Goal: Complete application form: Complete application form

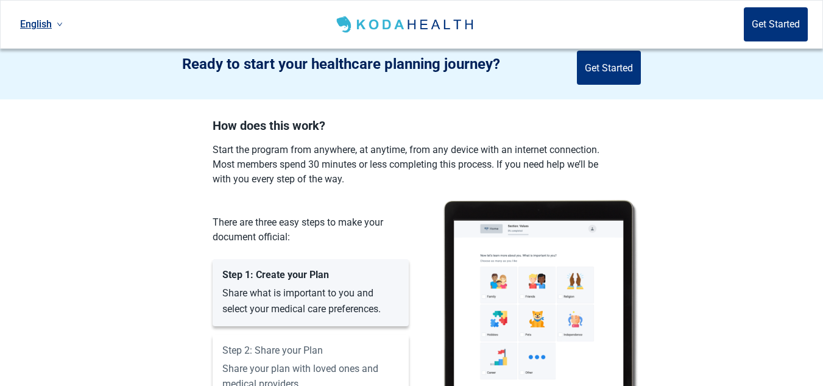
scroll to position [884, 0]
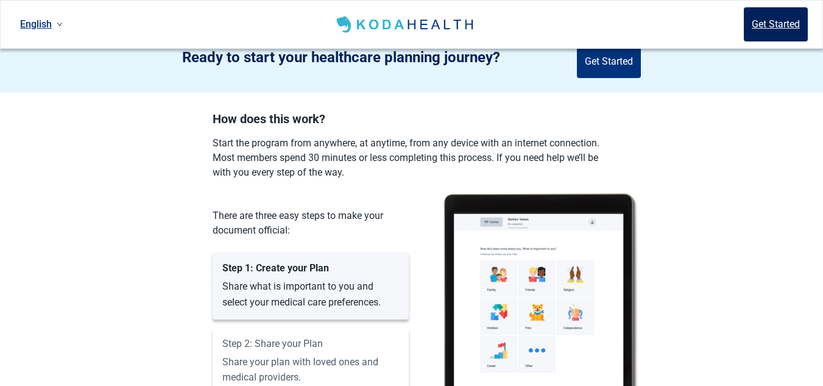
click at [763, 18] on button "Get Started" at bounding box center [776, 24] width 64 height 34
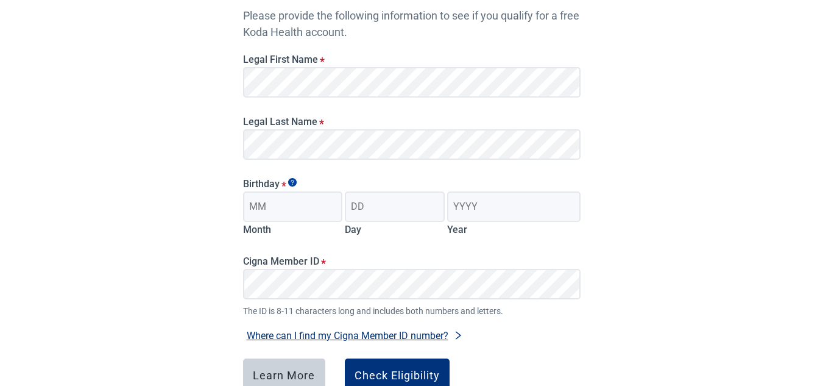
scroll to position [124, 0]
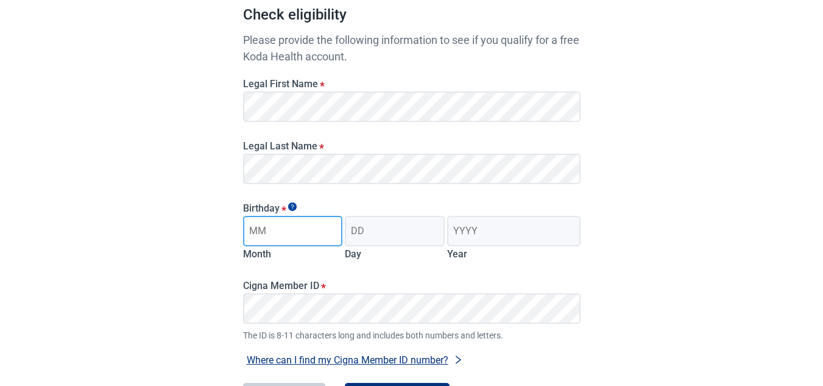
click at [320, 231] on input "Month" at bounding box center [293, 231] width 100 height 30
type input "12"
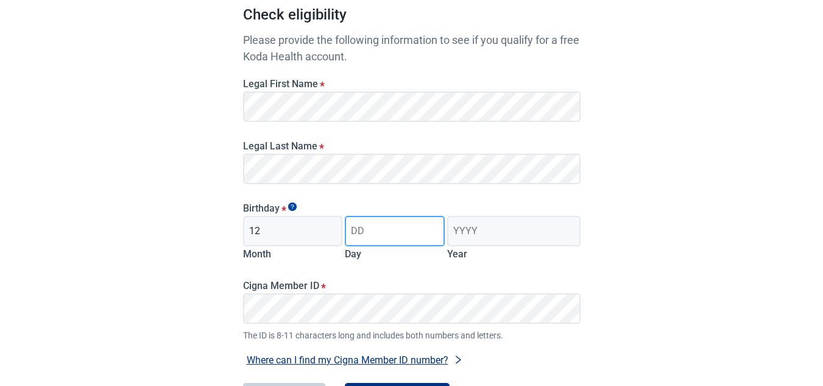
click at [374, 234] on input "Day" at bounding box center [395, 231] width 100 height 30
type input "13"
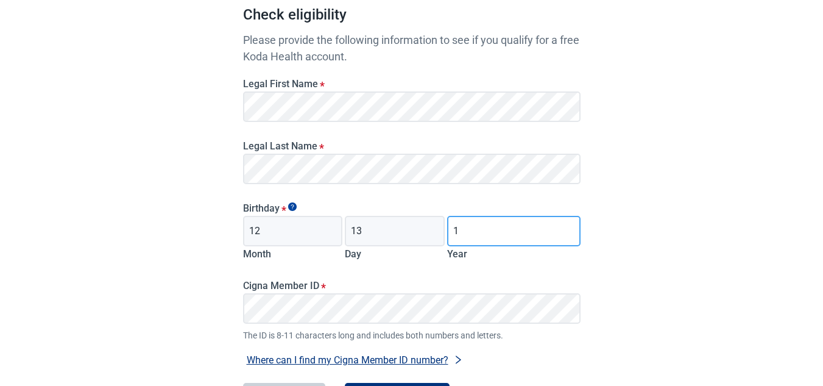
type input "1952"
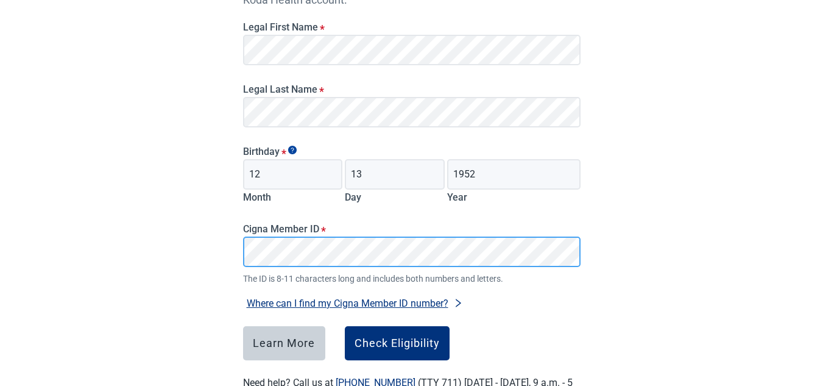
scroll to position [230, 0]
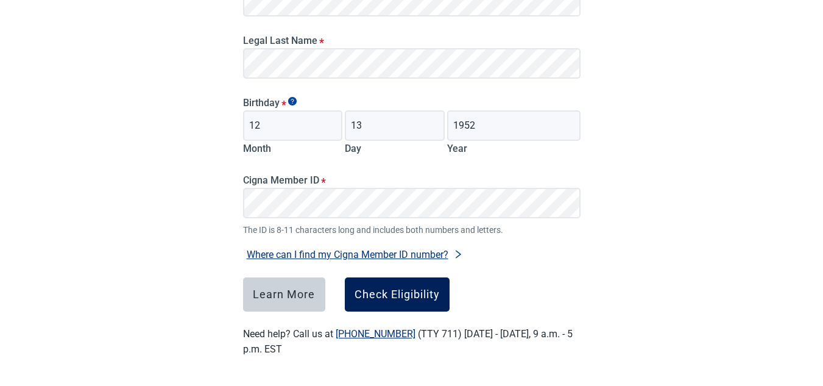
click at [379, 295] on div "Check Eligibility" at bounding box center [396, 294] width 85 height 12
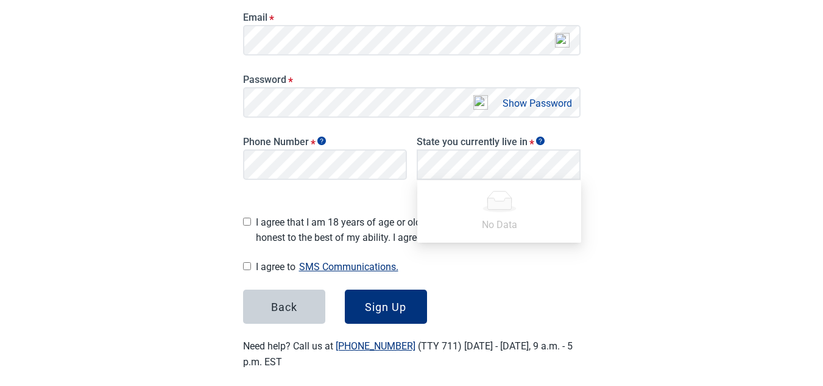
click at [247, 217] on input "I agree that I am 18 years of age or older and all of my responses are honest t…" at bounding box center [247, 221] width 8 height 8
checkbox input "true"
click at [250, 262] on input "I agree to SMS Communications." at bounding box center [247, 266] width 8 height 8
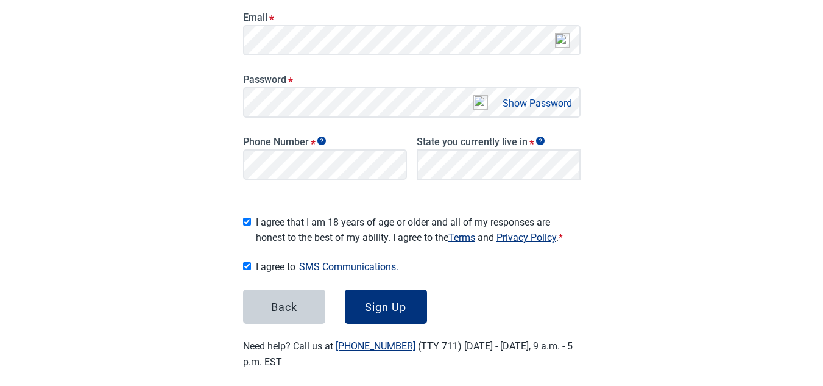
checkbox input "true"
click at [395, 300] on div "Sign Up" at bounding box center [385, 306] width 41 height 12
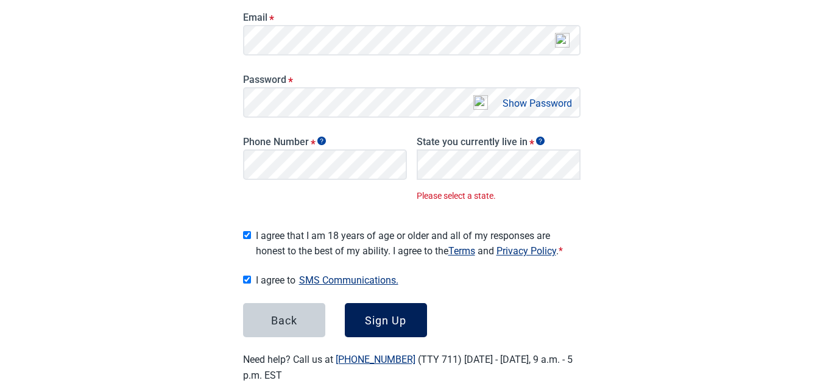
scroll to position [252, 0]
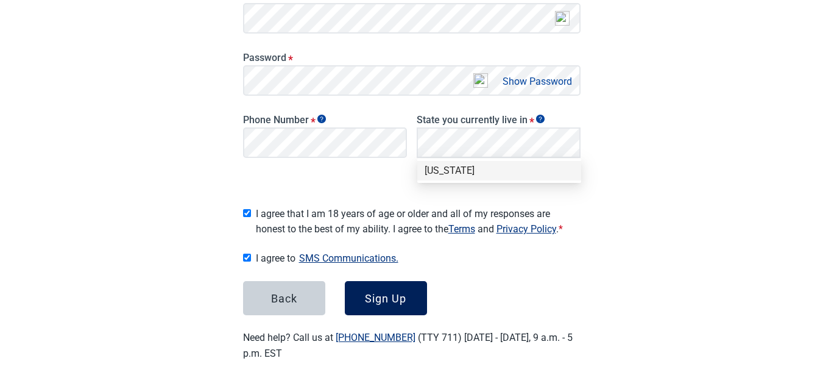
click at [371, 294] on div "Sign Up" at bounding box center [385, 298] width 41 height 12
click at [449, 174] on div "[US_STATE]" at bounding box center [499, 170] width 149 height 13
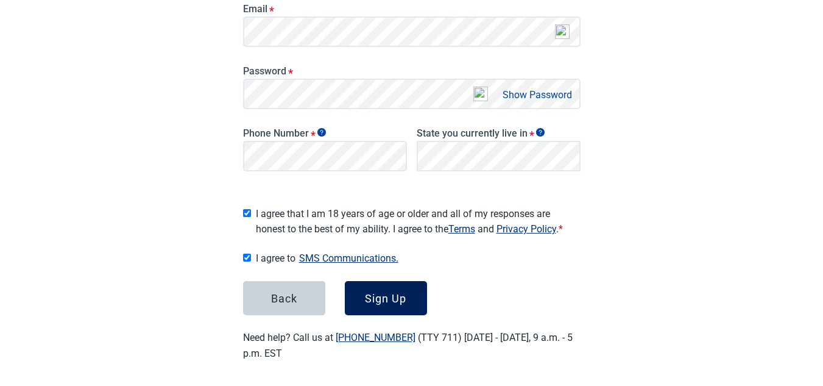
click at [389, 300] on div "Sign Up" at bounding box center [385, 298] width 41 height 12
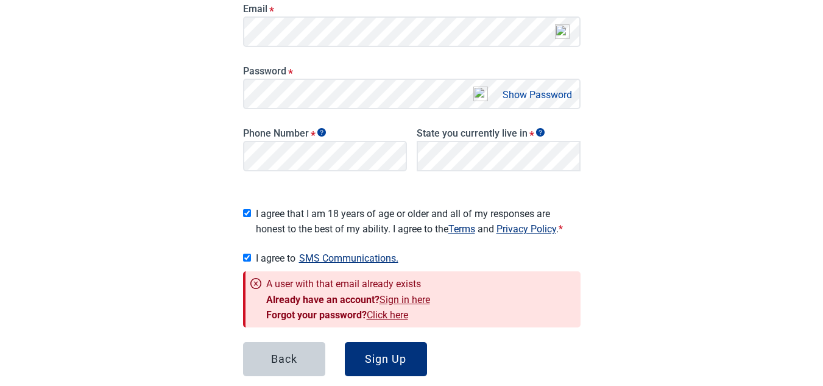
click at [415, 294] on link "Sign in here" at bounding box center [404, 300] width 51 height 12
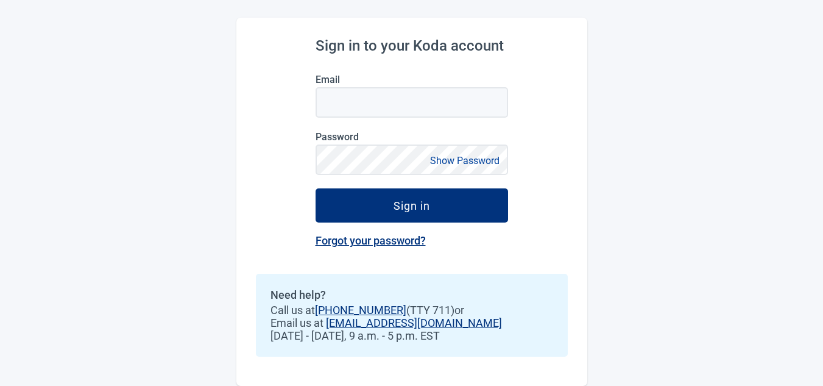
scroll to position [127, 0]
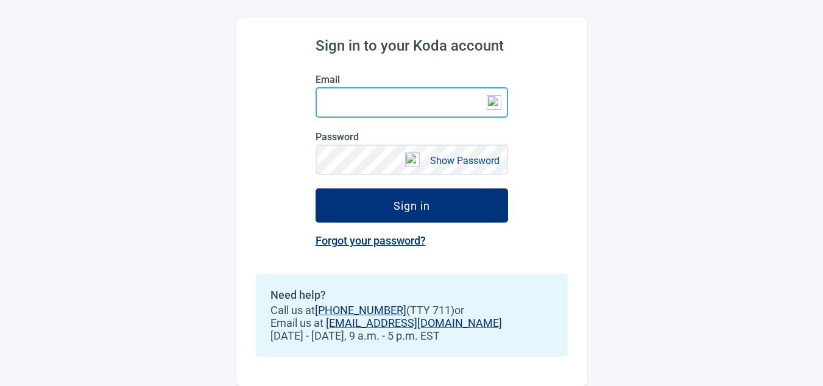
click at [379, 107] on input "Email" at bounding box center [411, 102] width 192 height 30
type input "[EMAIL_ADDRESS][DOMAIN_NAME]"
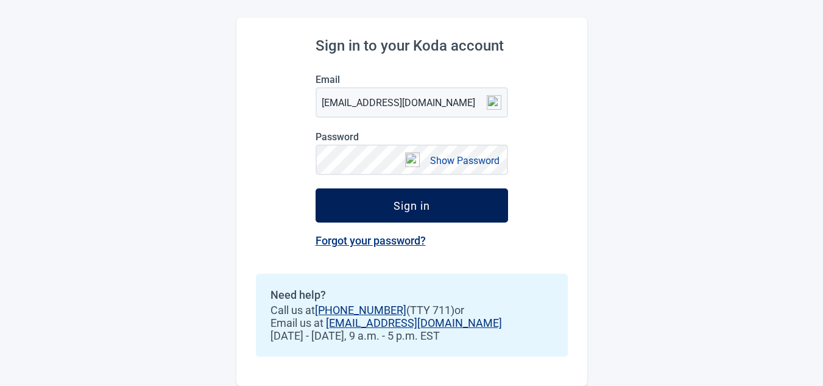
click at [417, 204] on div "Sign in" at bounding box center [411, 205] width 37 height 12
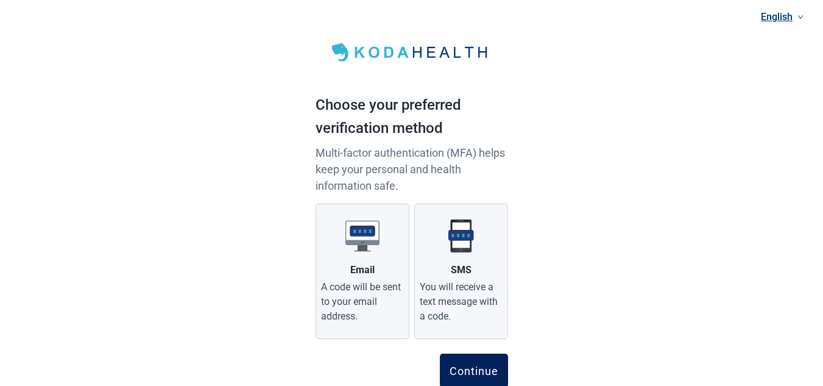
click at [485, 356] on button "Continue" at bounding box center [474, 370] width 68 height 34
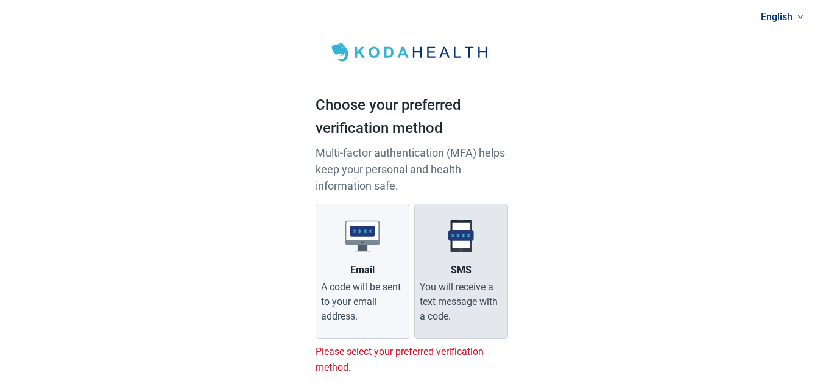
click at [451, 247] on img "Main content" at bounding box center [461, 236] width 34 height 34
click at [0, 0] on input "SMS You will receive a text message with a code." at bounding box center [0, 0] width 0 height 0
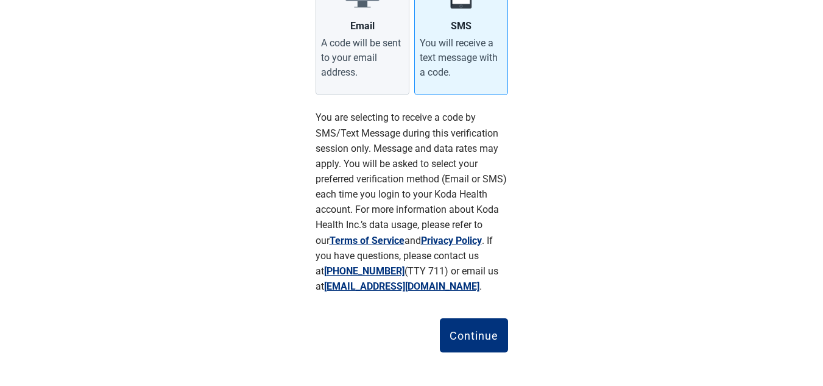
scroll to position [249, 0]
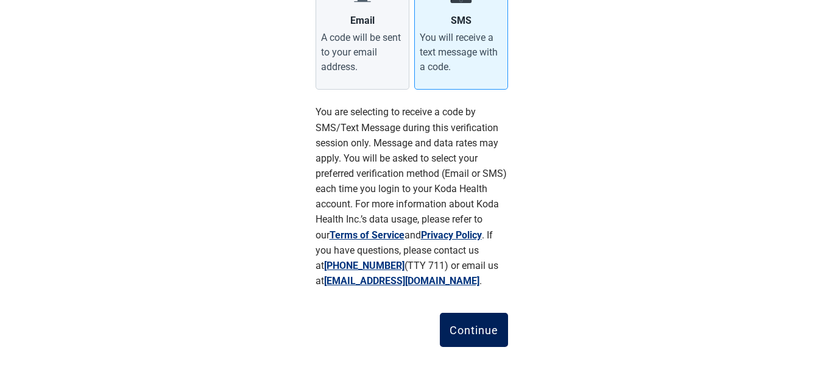
click at [493, 323] on div "Continue" at bounding box center [473, 329] width 49 height 12
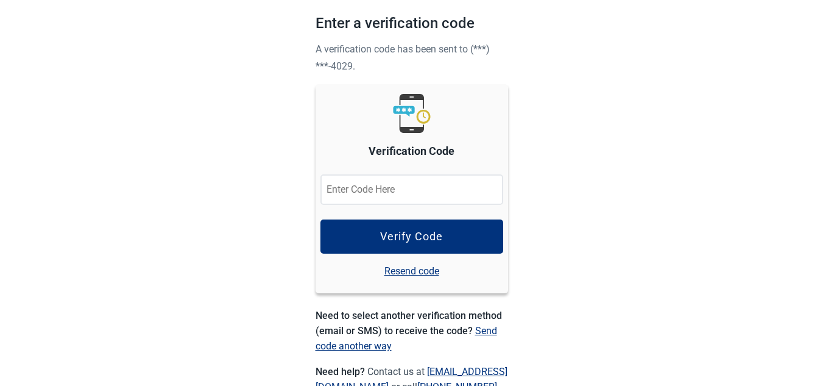
click at [421, 193] on input "Verification Code" at bounding box center [411, 189] width 183 height 30
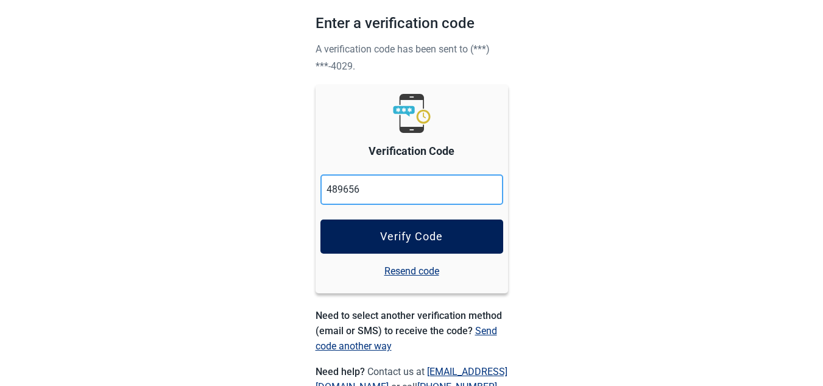
type input "489656"
click at [400, 244] on button "Verify Code" at bounding box center [411, 236] width 183 height 34
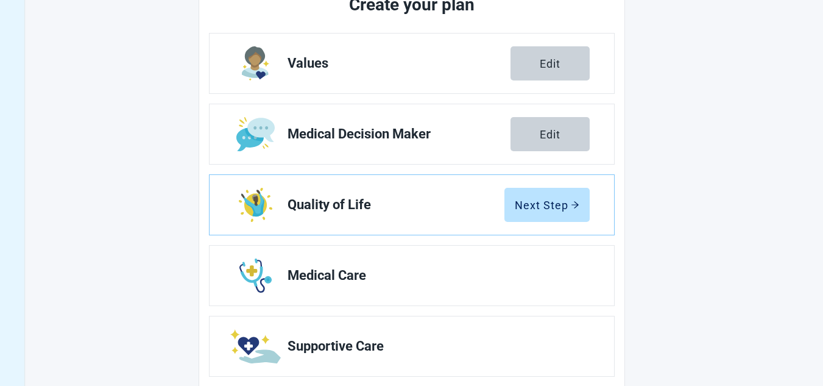
scroll to position [227, 0]
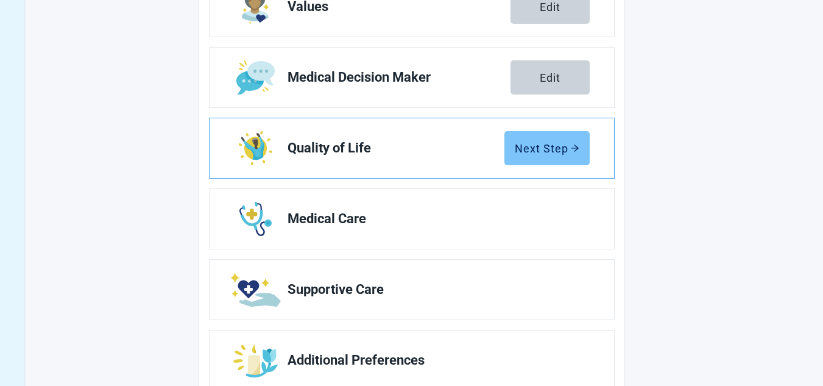
click at [546, 145] on div "Next Step" at bounding box center [547, 148] width 65 height 12
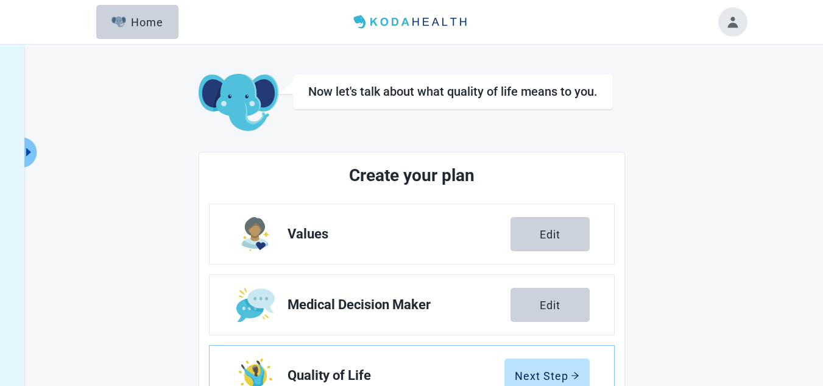
scroll to position [227, 0]
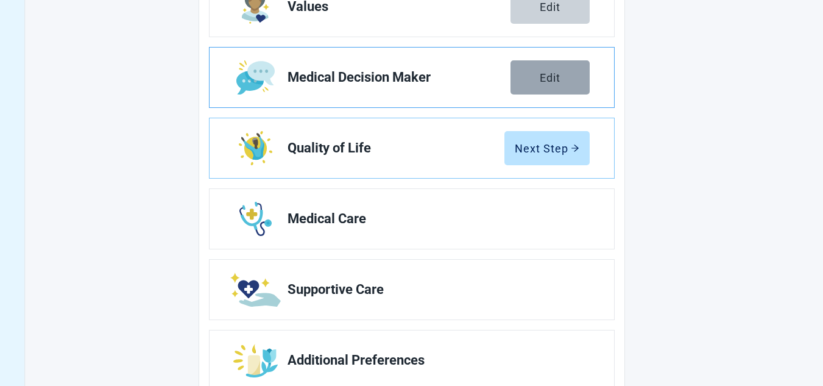
click at [544, 71] on div "Edit" at bounding box center [550, 77] width 21 height 12
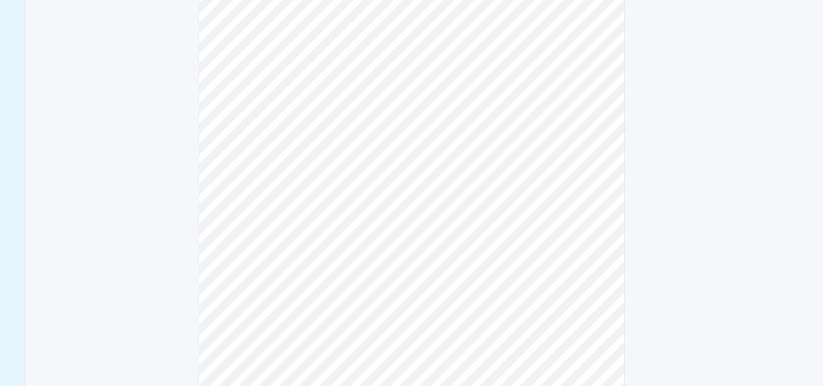
scroll to position [414, 0]
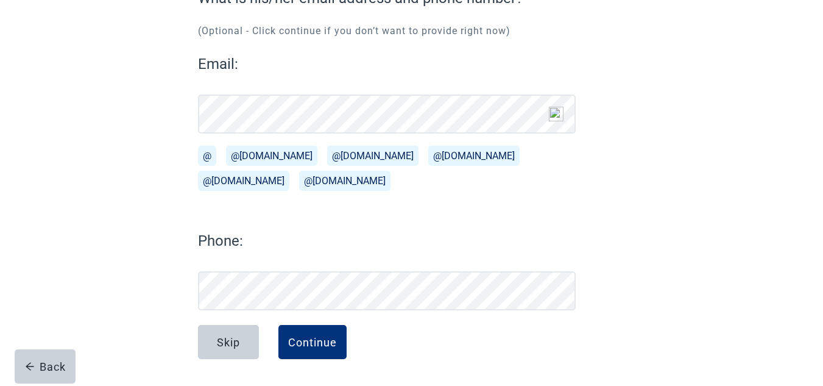
scroll to position [130, 0]
click at [312, 343] on div "Continue" at bounding box center [312, 342] width 49 height 12
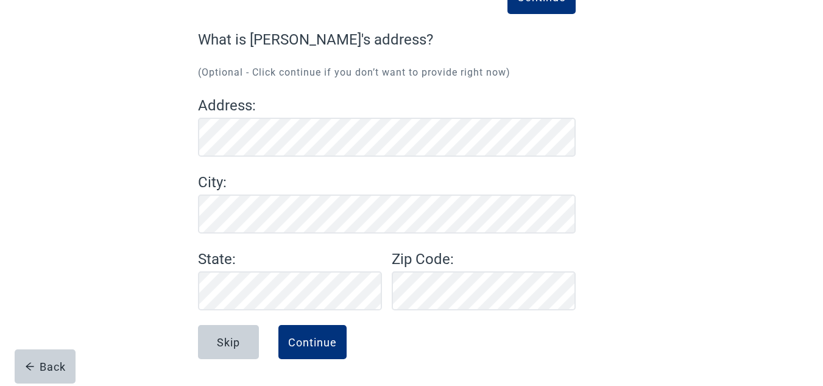
scroll to position [88, 0]
click at [314, 341] on div "Continue" at bounding box center [312, 342] width 49 height 12
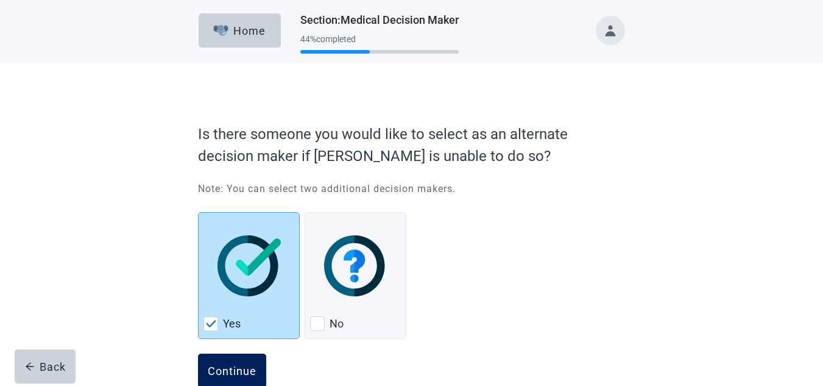
click at [245, 363] on button "Continue" at bounding box center [232, 370] width 68 height 34
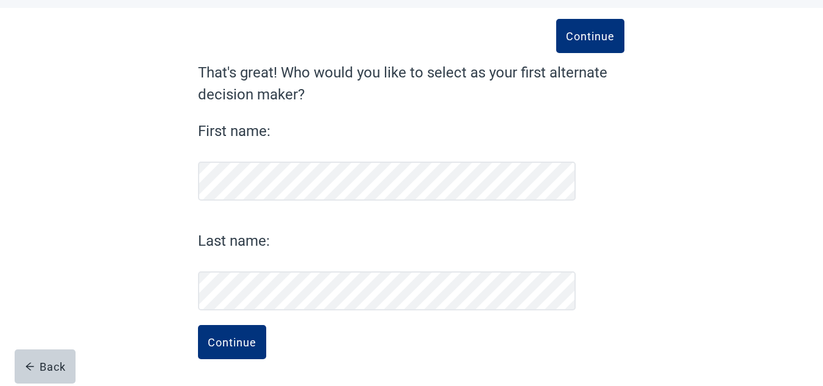
scroll to position [55, 0]
click at [235, 342] on div "Continue" at bounding box center [232, 342] width 49 height 12
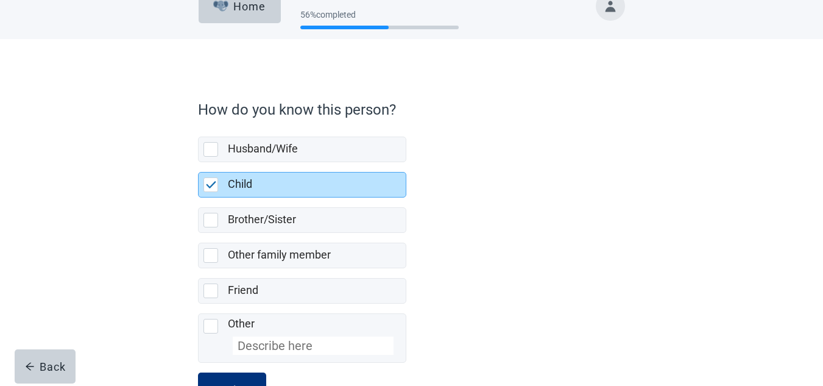
scroll to position [72, 0]
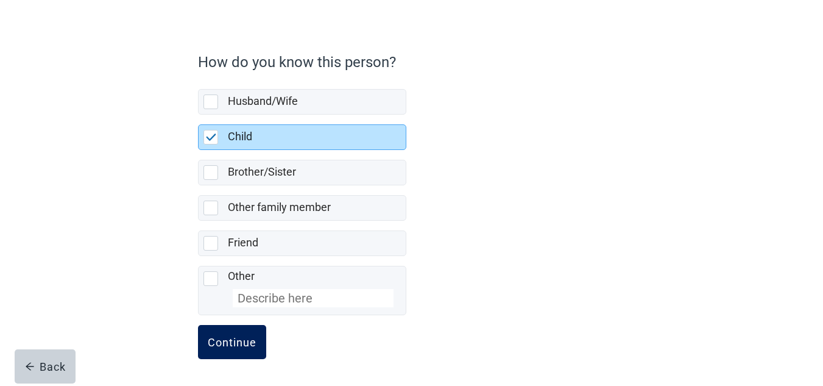
click at [227, 348] on div "Continue" at bounding box center [232, 342] width 49 height 12
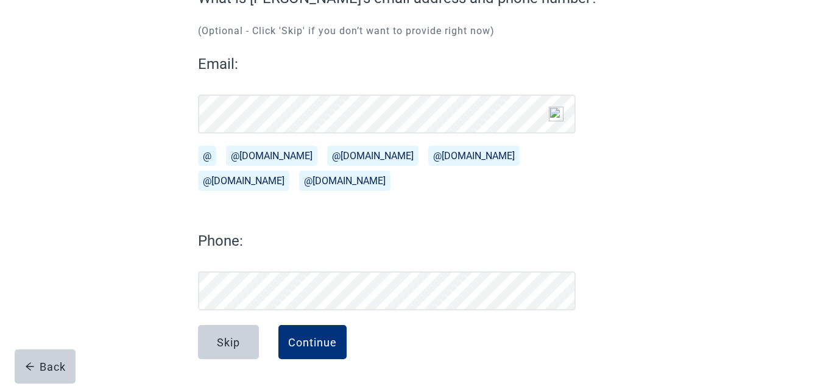
scroll to position [130, 0]
click at [227, 348] on div "Skip" at bounding box center [228, 342] width 23 height 12
click at [234, 333] on button "Skip" at bounding box center [228, 342] width 61 height 34
click at [308, 340] on div "Continue" at bounding box center [312, 342] width 49 height 12
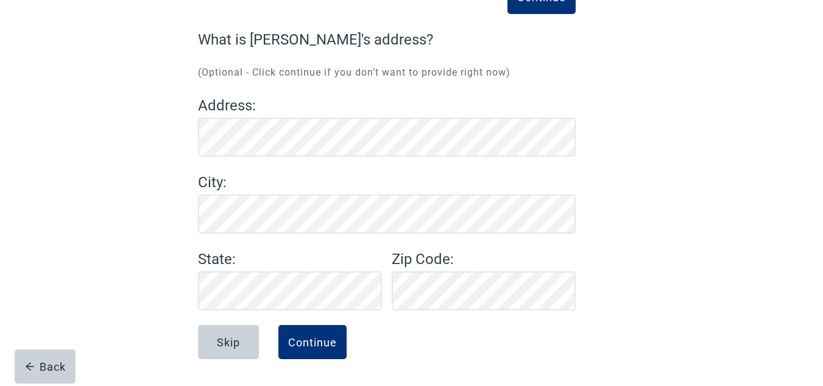
scroll to position [88, 0]
click at [318, 340] on div "Continue" at bounding box center [312, 342] width 49 height 12
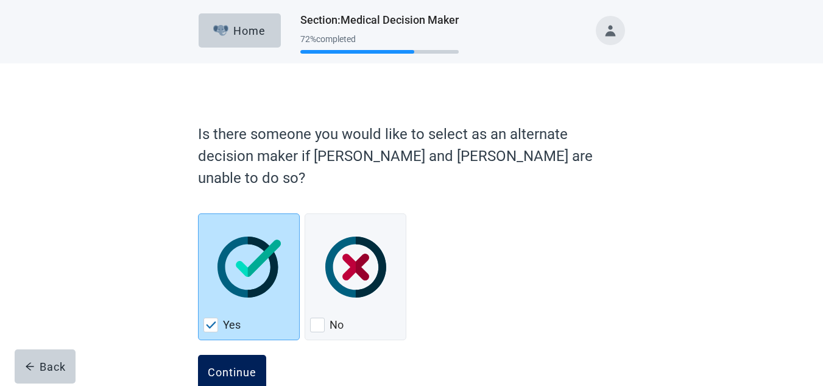
click at [227, 365] on div "Continue" at bounding box center [232, 371] width 49 height 12
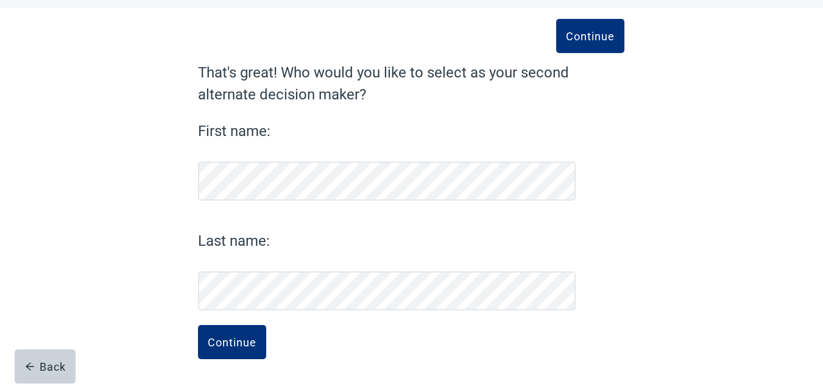
scroll to position [55, 0]
click at [240, 339] on div "Continue" at bounding box center [232, 342] width 49 height 12
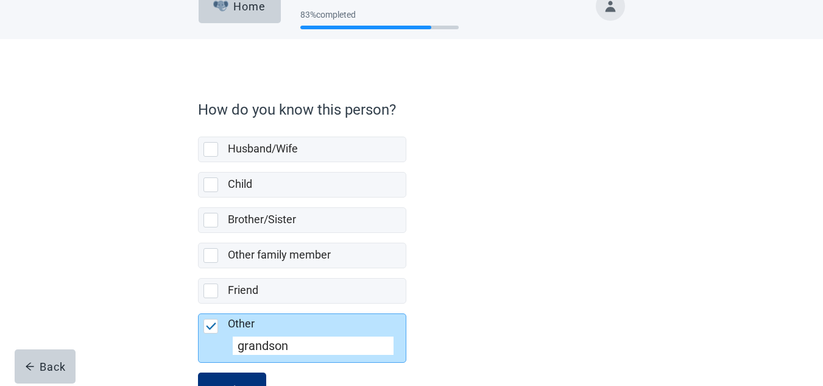
scroll to position [72, 0]
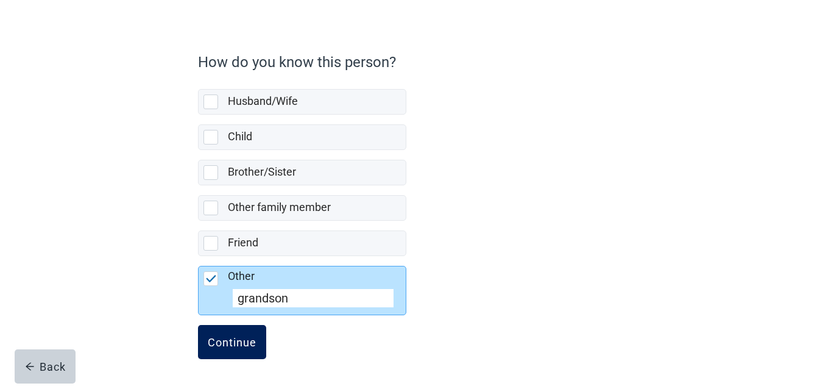
click at [245, 336] on div "Continue" at bounding box center [232, 342] width 49 height 12
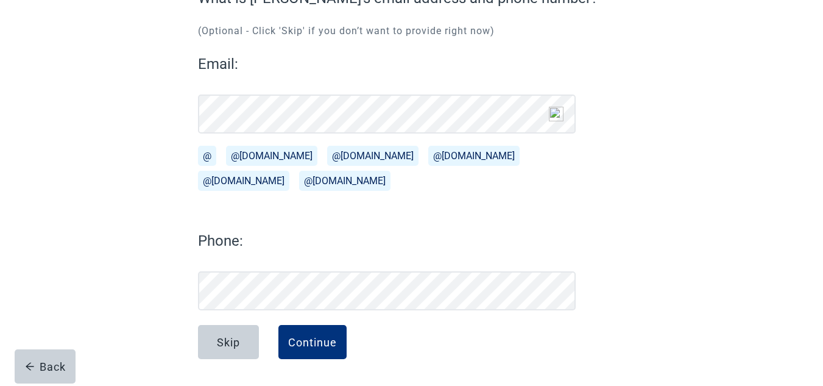
scroll to position [130, 0]
click at [304, 334] on button "Continue" at bounding box center [312, 342] width 68 height 34
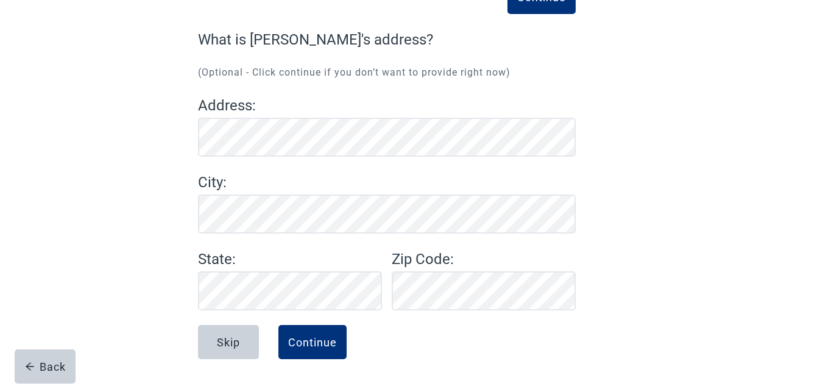
scroll to position [88, 0]
click at [307, 343] on div "Continue" at bounding box center [312, 342] width 49 height 12
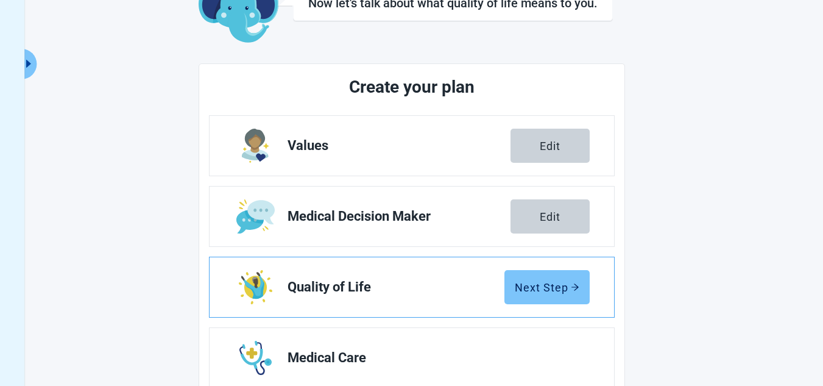
click at [543, 284] on div "Next Step" at bounding box center [547, 287] width 65 height 12
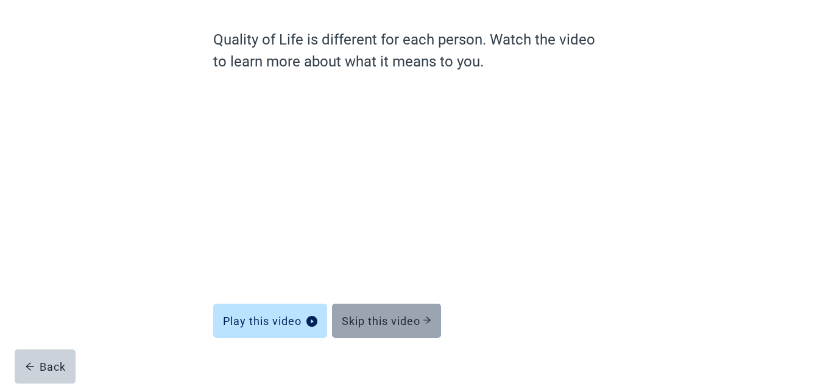
click at [384, 333] on button "Skip this video" at bounding box center [386, 320] width 109 height 34
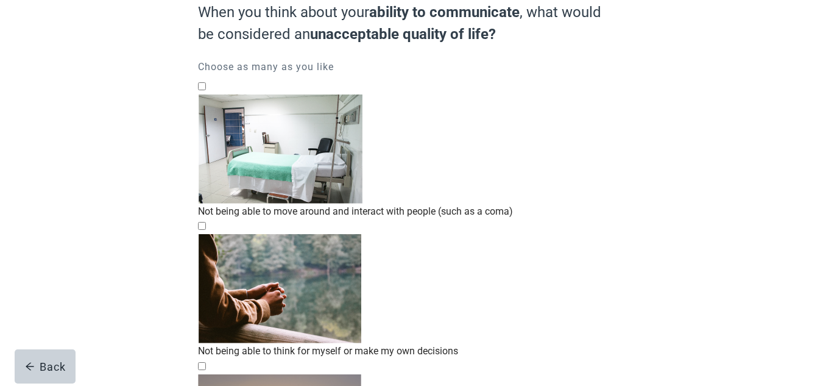
scroll to position [146, 0]
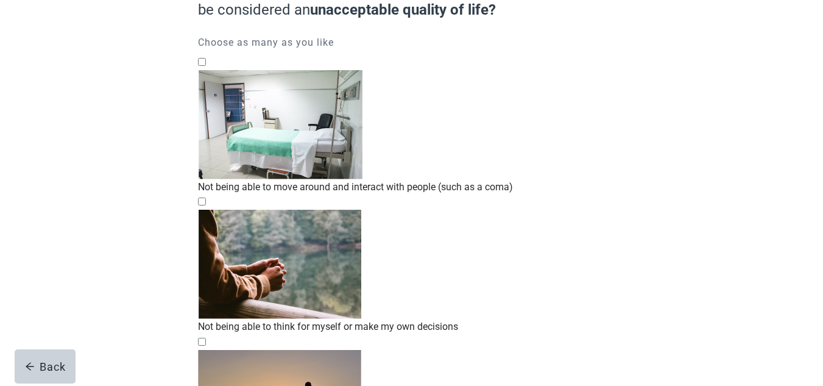
click at [210, 70] on div "Not being able to move around and interact with people (such as a coma), checkb…" at bounding box center [411, 70] width 426 height 0
click at [206, 66] on input "Not being able to move around and interact with people (such as a coma)" at bounding box center [202, 62] width 8 height 8
checkbox input "true"
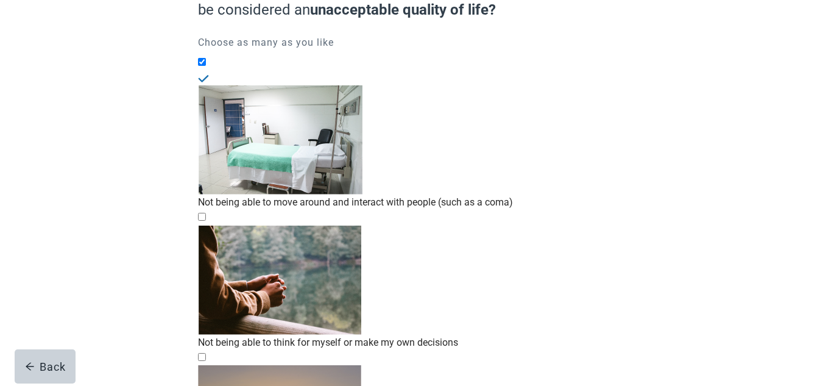
click at [213, 225] on div "Not being able to think for myself or make my own decisions, checkbox, not chec…" at bounding box center [411, 225] width 426 height 0
click at [206, 213] on input "Not being able to think for myself or make my own decisions" at bounding box center [202, 217] width 8 height 8
checkbox input "true"
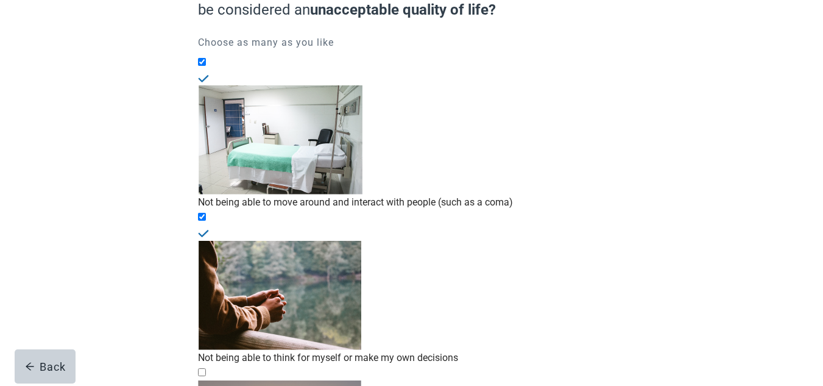
click at [206, 380] on div "Not being able to have meaningful relationships or recognize family/friends, ch…" at bounding box center [411, 380] width 426 height 0
click at [206, 368] on input "Not being able to have meaningful relationships or recognize family/friends" at bounding box center [202, 372] width 8 height 8
checkbox input "true"
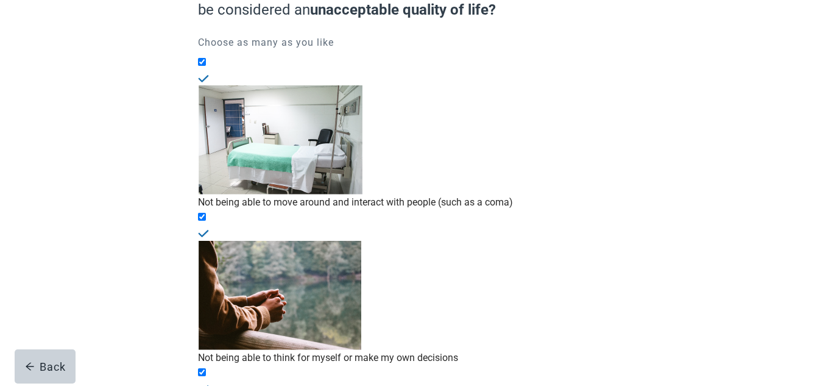
checkbox input "true"
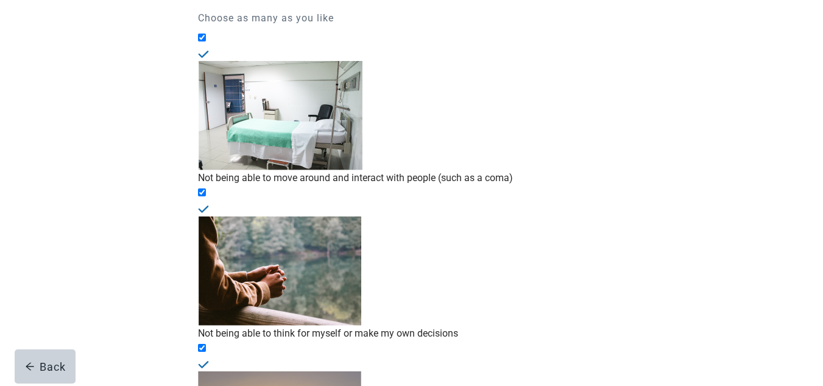
scroll to position [218, 0]
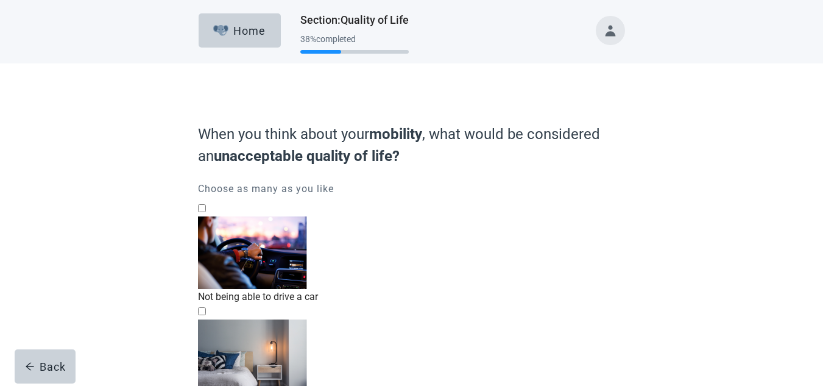
click at [213, 216] on div "Not being able to drive a car, checkbox, not checked" at bounding box center [411, 216] width 426 height 0
click at [206, 212] on input "Not being able to drive a car" at bounding box center [202, 208] width 8 height 8
checkbox input "true"
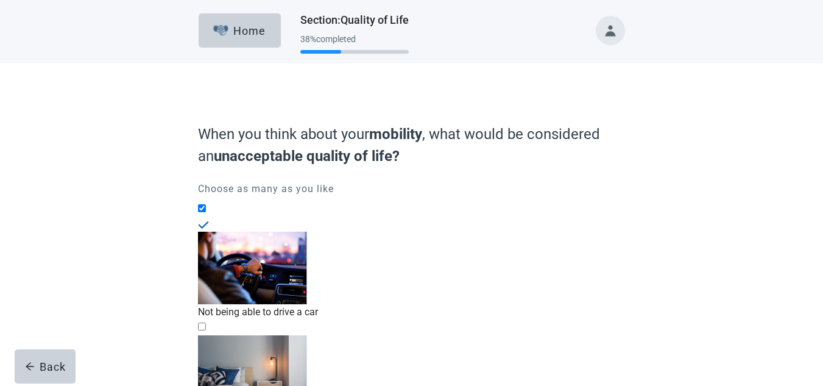
click at [213, 335] on div "Not being able to get out of bed, checkbox, not checked" at bounding box center [411, 335] width 426 height 0
click at [206, 322] on input "Not being able to get out of bed" at bounding box center [202, 326] width 8 height 8
checkbox input "true"
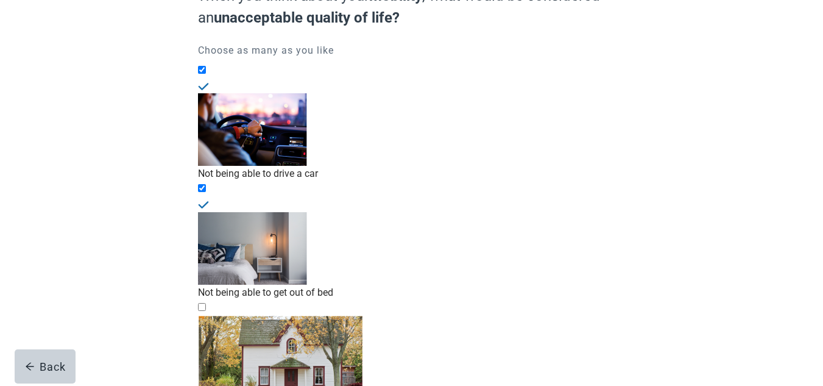
scroll to position [203, 0]
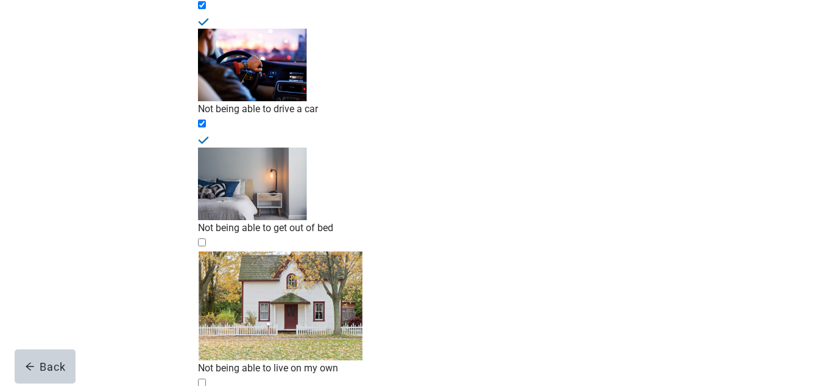
click at [209, 250] on div "Not being able to live on my own, checkbox, not checked" at bounding box center [411, 250] width 426 height 0
click at [206, 238] on input "Not being able to live on my own" at bounding box center [202, 242] width 8 height 8
checkbox input "true"
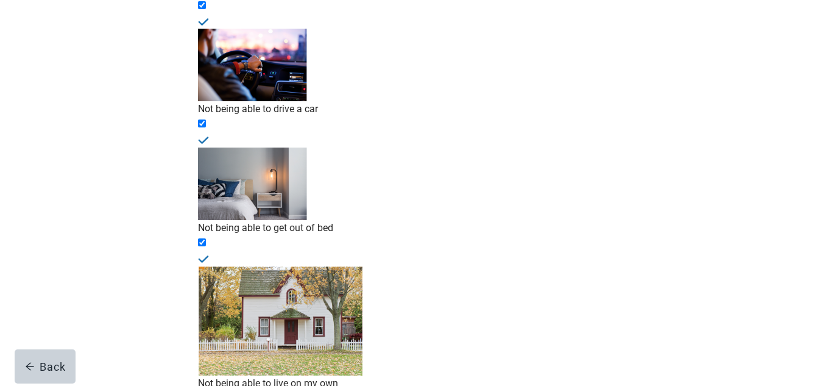
checkbox input "true"
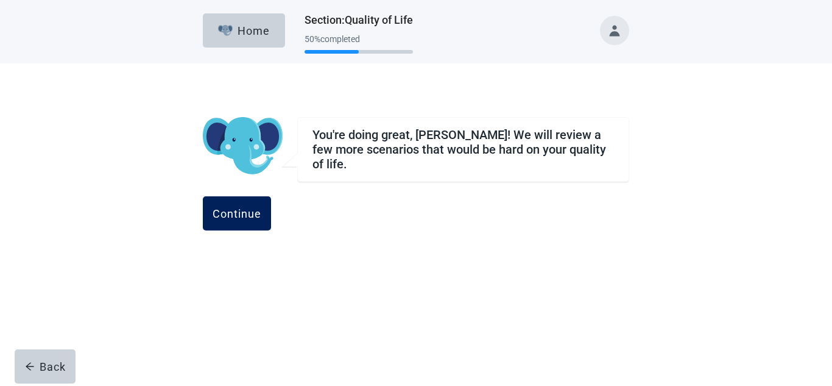
click at [261, 210] on div "Continue" at bounding box center [237, 213] width 49 height 12
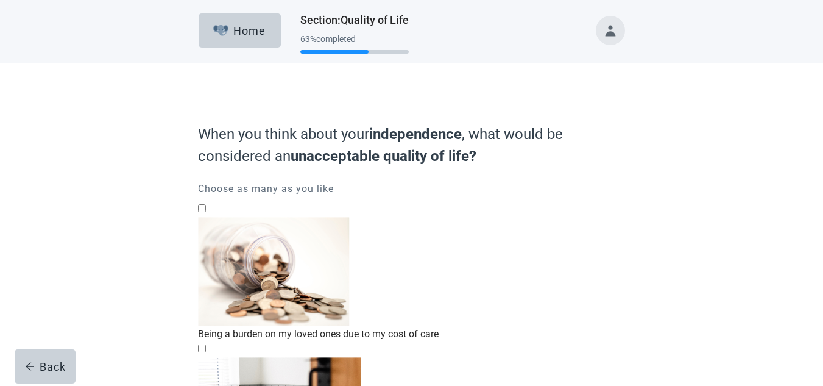
click at [211, 216] on div "Being a burden on my loved ones due to my cost of care, checkbox, not checked" at bounding box center [411, 216] width 426 height 0
click at [206, 212] on input "Being a burden on my loved ones due to my cost of care" at bounding box center [202, 208] width 8 height 8
checkbox input "true"
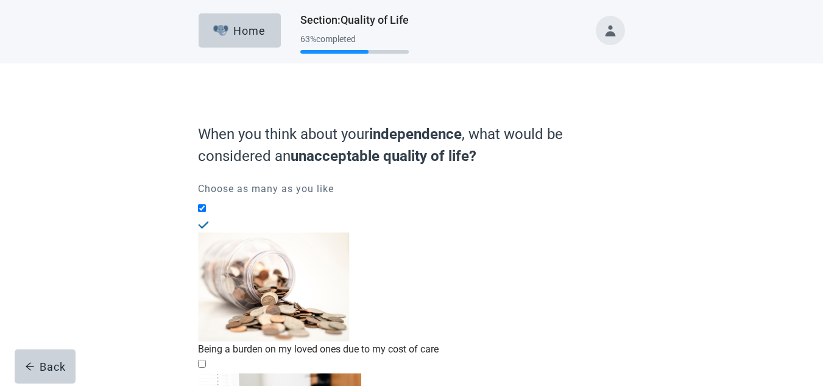
click at [216, 372] on div "Not being able to eat, bathe, or care for myself, checkbox, not checked" at bounding box center [411, 372] width 426 height 0
click at [206, 359] on input "Not being able to eat, bathe, or care for myself" at bounding box center [202, 363] width 8 height 8
checkbox input "true"
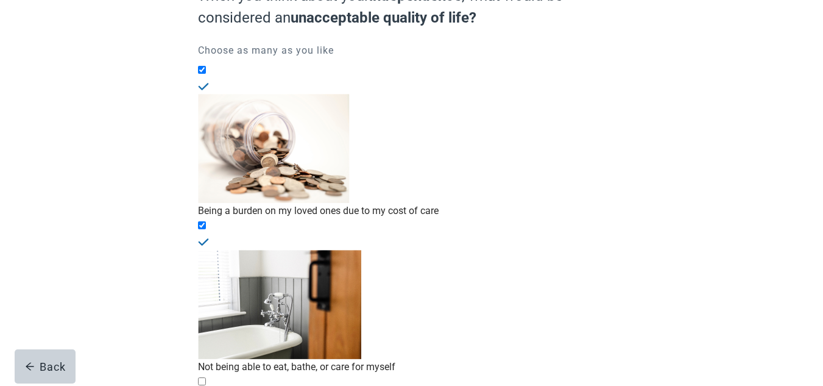
scroll to position [163, 0]
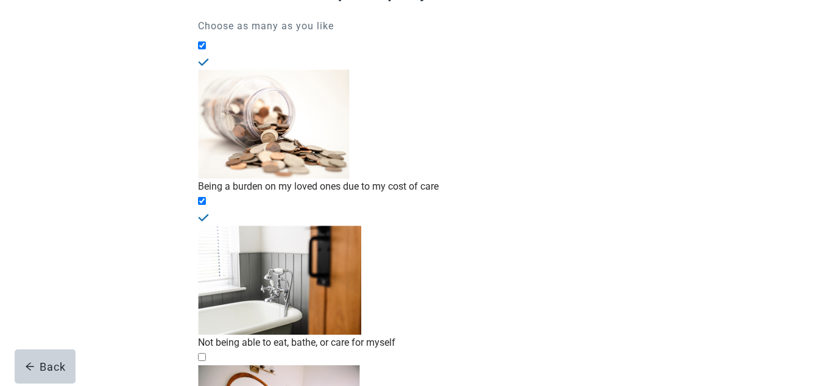
click at [211, 365] on div "Not being able to control when I poop or pee, or having to wear diapers, checkb…" at bounding box center [411, 365] width 426 height 0
click at [206, 353] on input "Not being able to control when I poop or pee, or having to wear diapers" at bounding box center [202, 357] width 8 height 8
checkbox input "true"
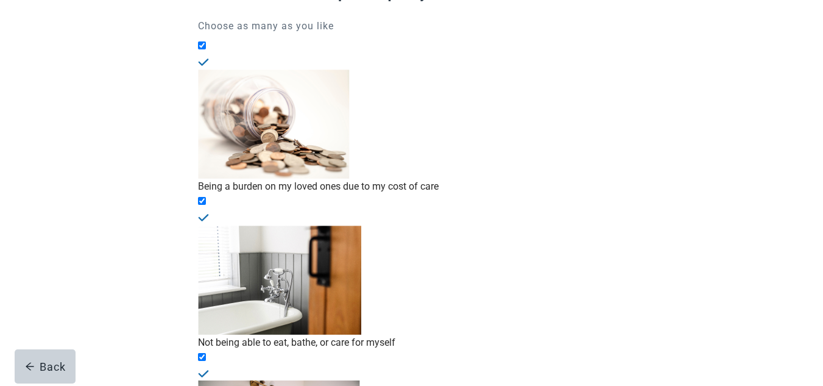
checkbox input "true"
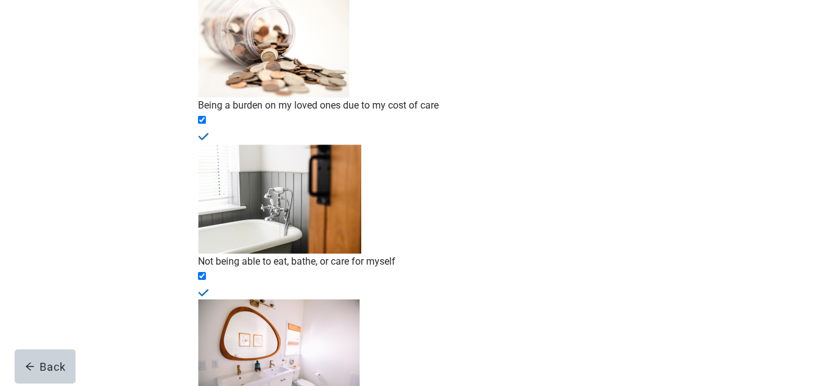
scroll to position [284, 0]
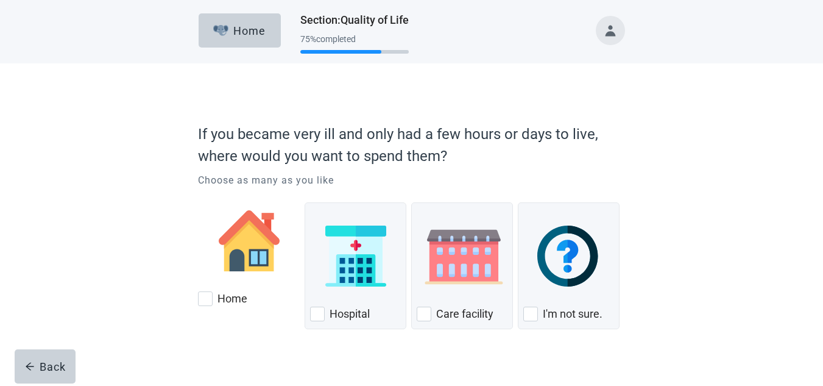
click at [213, 306] on div "Home, checkbox, not checked" at bounding box center [205, 298] width 15 height 15
click at [199, 193] on input "Home" at bounding box center [198, 192] width 1 height 1
checkbox input "true"
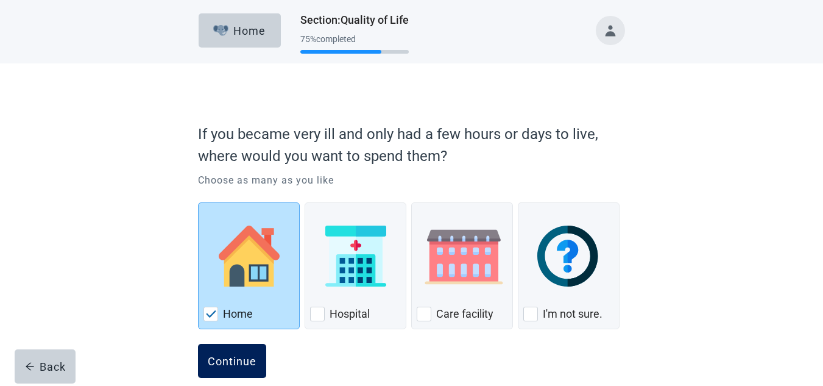
click at [236, 360] on div "Continue" at bounding box center [232, 360] width 49 height 12
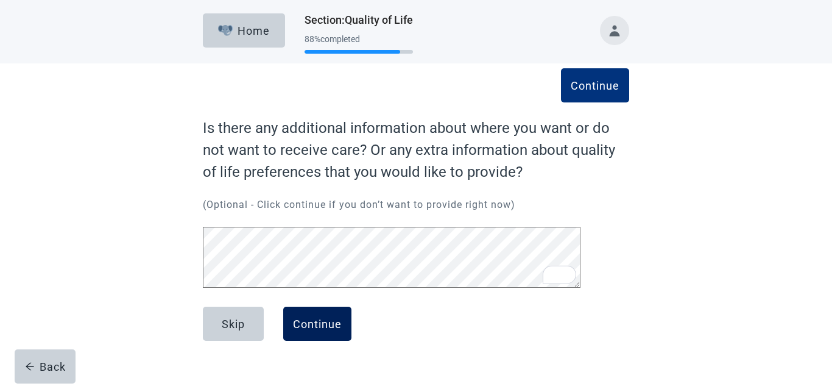
click at [319, 328] on div "Continue" at bounding box center [317, 323] width 49 height 12
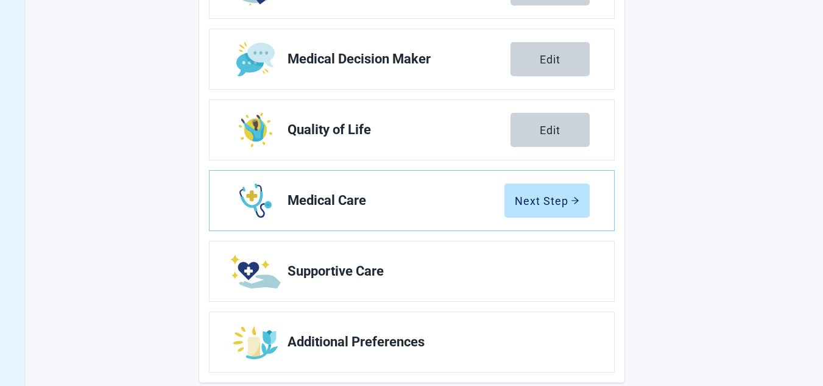
scroll to position [268, 0]
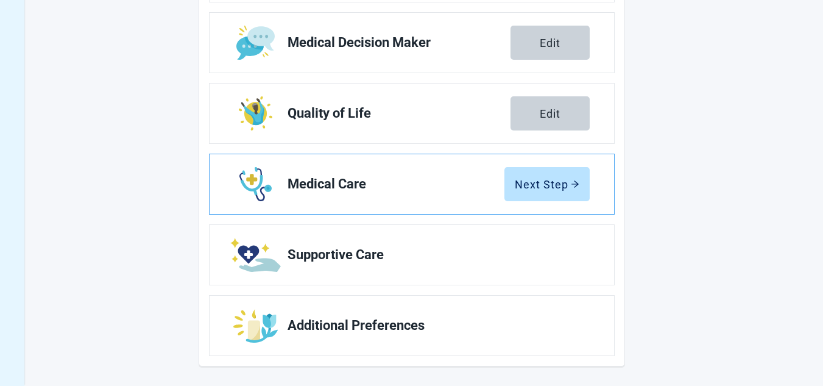
click at [566, 202] on link "Medical Care Next Step" at bounding box center [412, 184] width 404 height 60
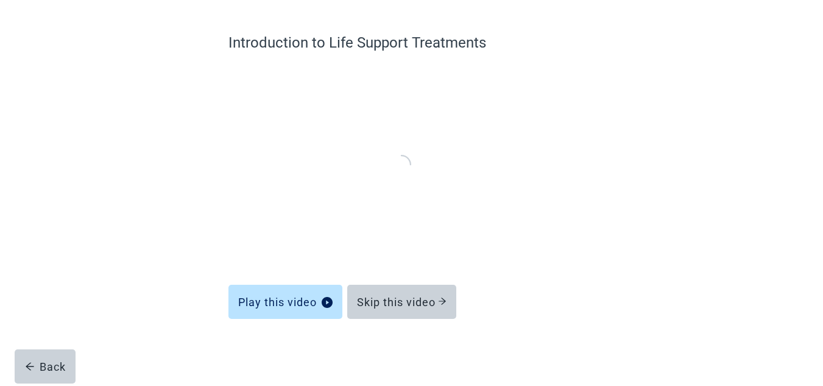
scroll to position [84, 0]
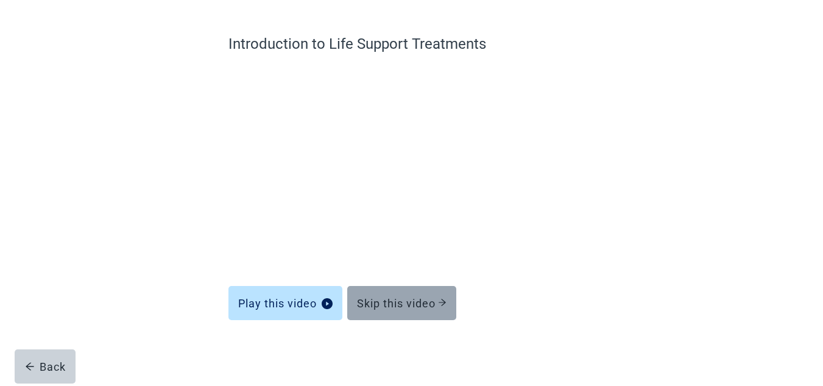
click at [432, 295] on button "Skip this video" at bounding box center [401, 303] width 109 height 34
click at [402, 303] on div "Skip this video" at bounding box center [402, 303] width 90 height 12
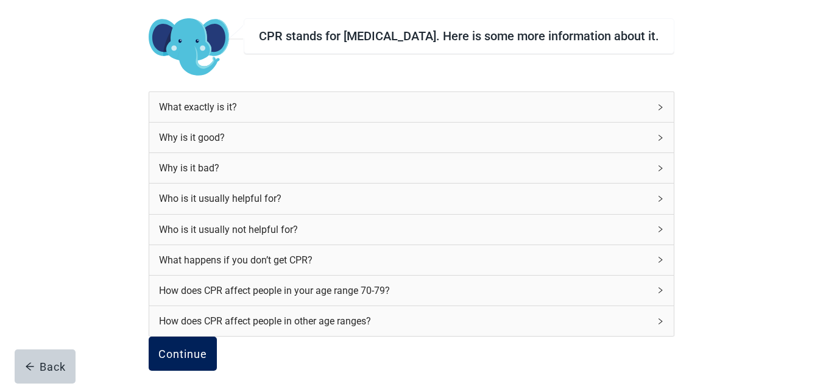
click at [207, 359] on div "Continue" at bounding box center [182, 353] width 49 height 12
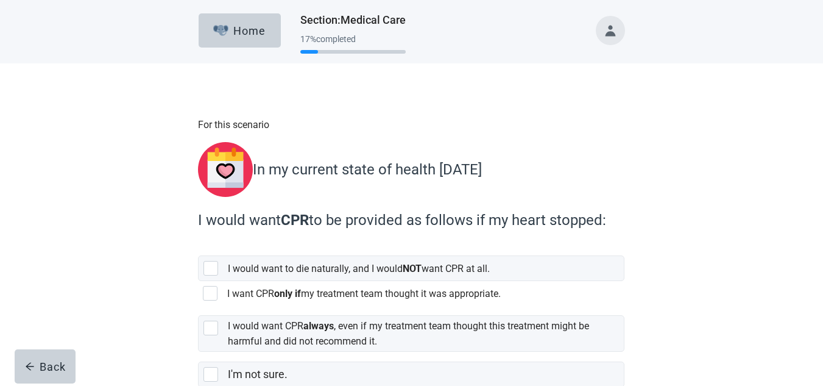
click at [210, 294] on div "[object Object], checkbox, not selected" at bounding box center [210, 293] width 15 height 15
click at [199, 281] on input "I want CPR only if my treatment team thought it was appropriate." at bounding box center [198, 281] width 1 height 1
checkbox input "true"
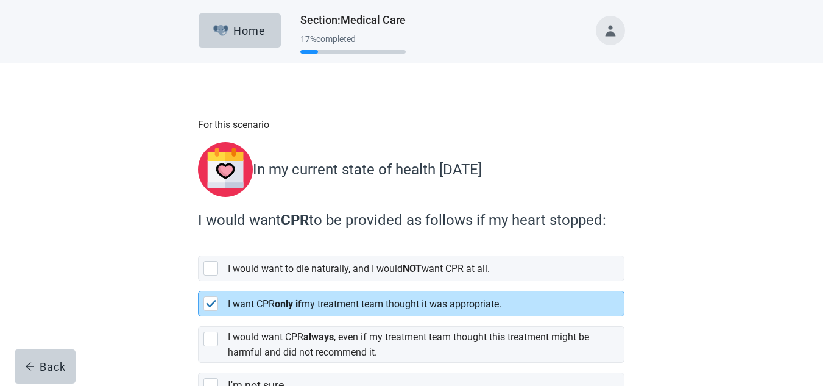
click at [822, 373] on main "For this scenario In my current state of health [DATE] I would want CPR to be p…" at bounding box center [411, 265] width 823 height 405
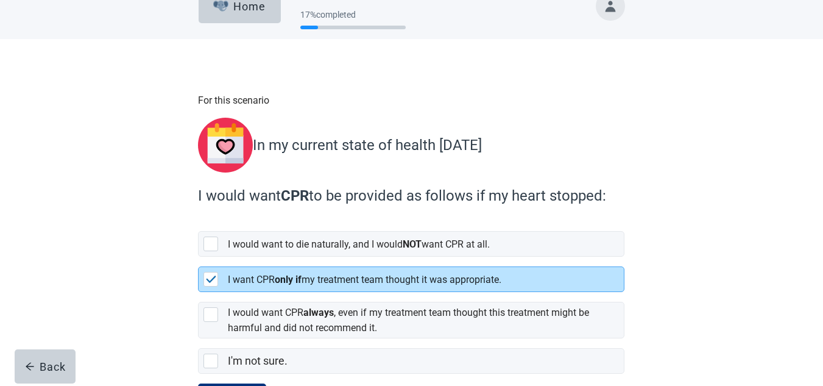
scroll to position [77, 0]
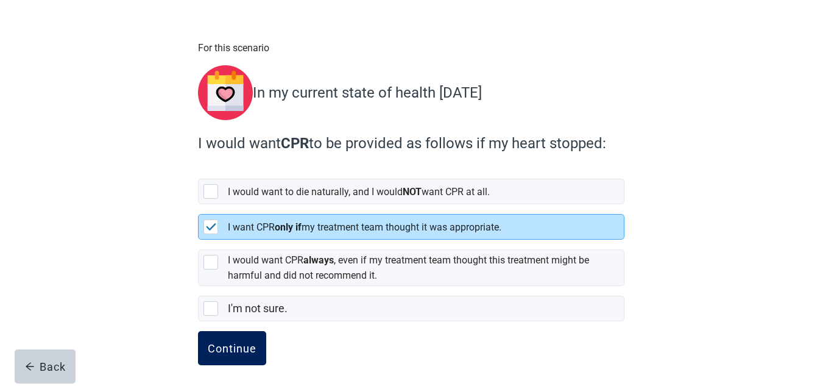
click at [250, 346] on div "Continue" at bounding box center [232, 348] width 49 height 12
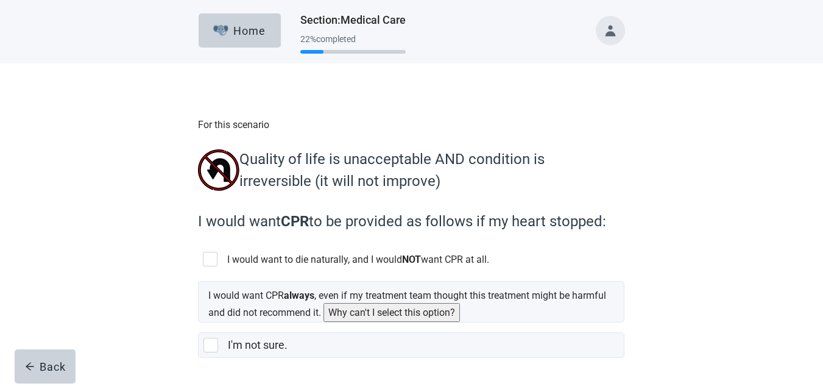
click at [210, 266] on div "[object Object], checkbox, not selected" at bounding box center [210, 259] width 15 height 15
click at [199, 247] on input "I would want to die naturally, and I would NOT want CPR at all." at bounding box center [198, 247] width 1 height 1
checkbox input "true"
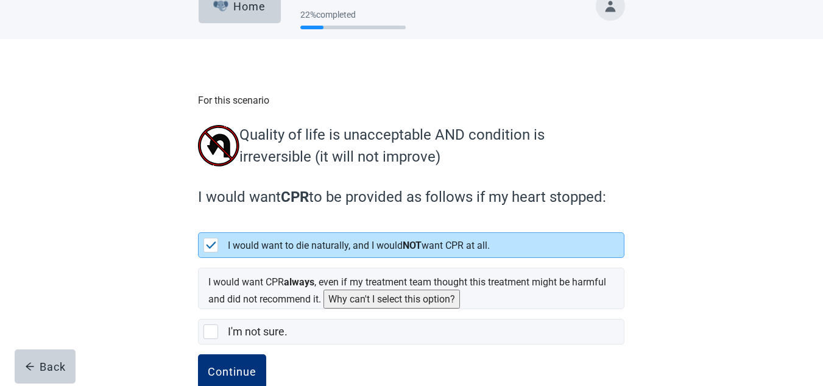
scroll to position [54, 0]
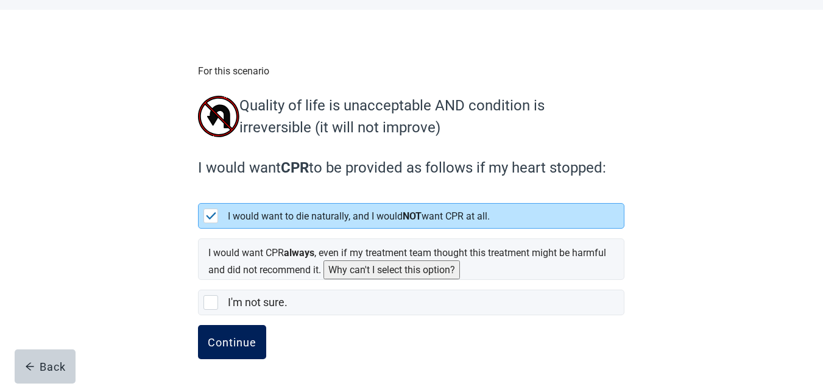
click at [231, 340] on div "Continue" at bounding box center [232, 342] width 49 height 12
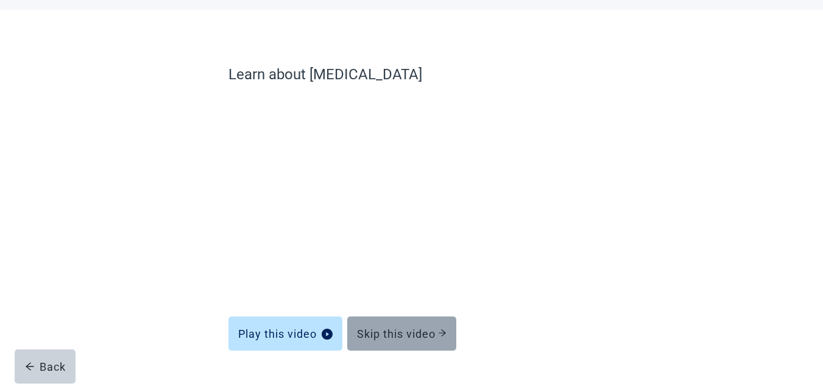
click at [414, 342] on button "Skip this video" at bounding box center [401, 333] width 109 height 34
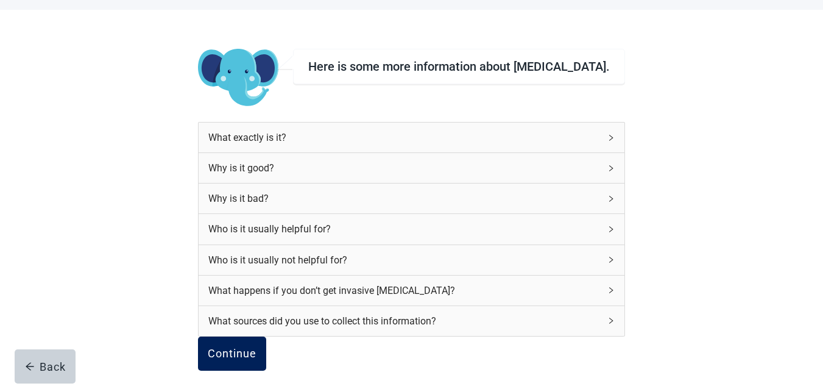
click at [256, 359] on div "Continue" at bounding box center [232, 353] width 49 height 12
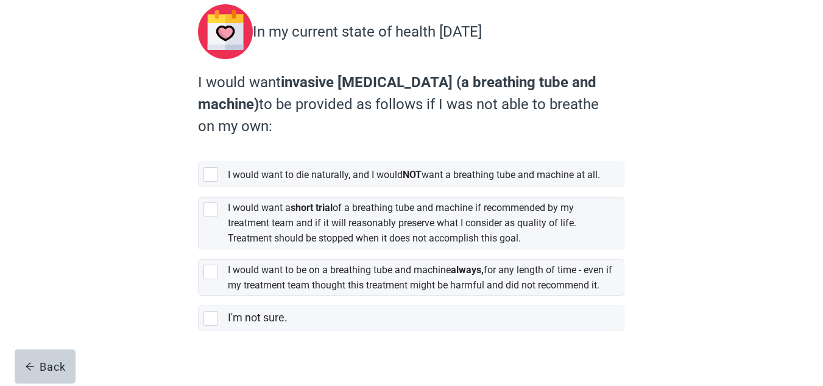
scroll to position [174, 0]
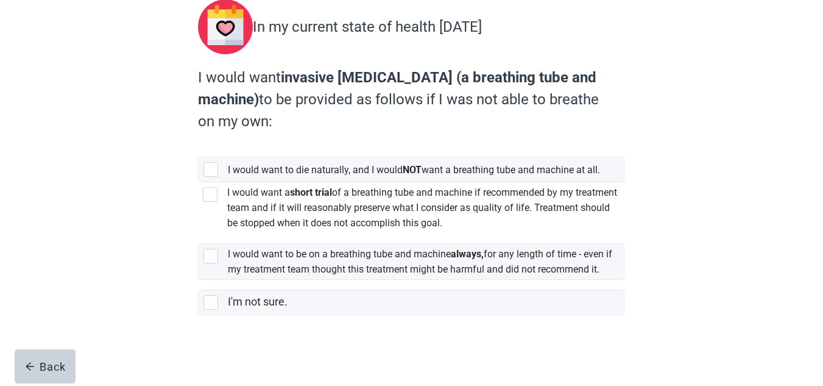
click at [210, 187] on div "[object Object], checkbox, not selected" at bounding box center [210, 194] width 15 height 15
click at [199, 182] on input "I would want a short trial of a breathing tube and machine if recommended by my…" at bounding box center [198, 182] width 1 height 1
checkbox input "true"
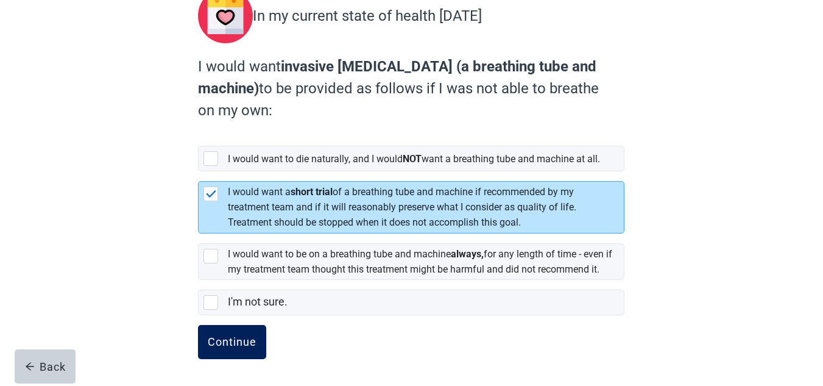
click at [228, 339] on div "Continue" at bounding box center [232, 342] width 49 height 12
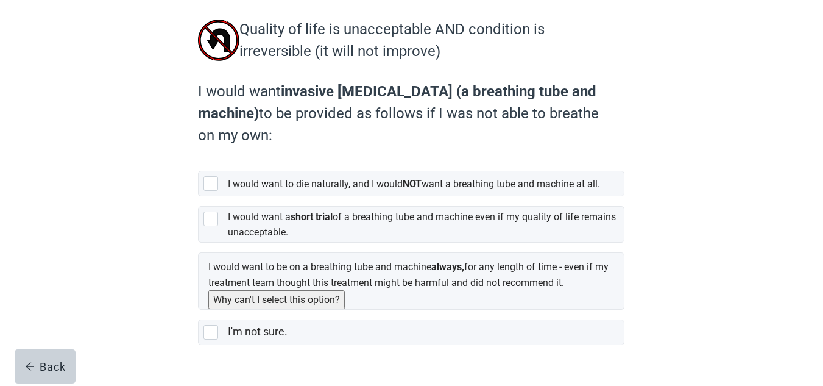
scroll to position [171, 0]
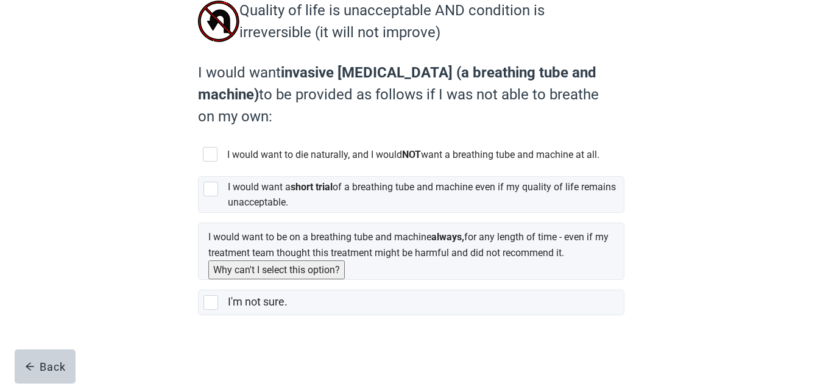
click at [215, 150] on div "[object Object], checkbox, not selected" at bounding box center [210, 154] width 15 height 15
click at [199, 143] on input "I would want to die naturally, and I would NOT want a breathing tube and machin…" at bounding box center [198, 142] width 1 height 1
checkbox input "true"
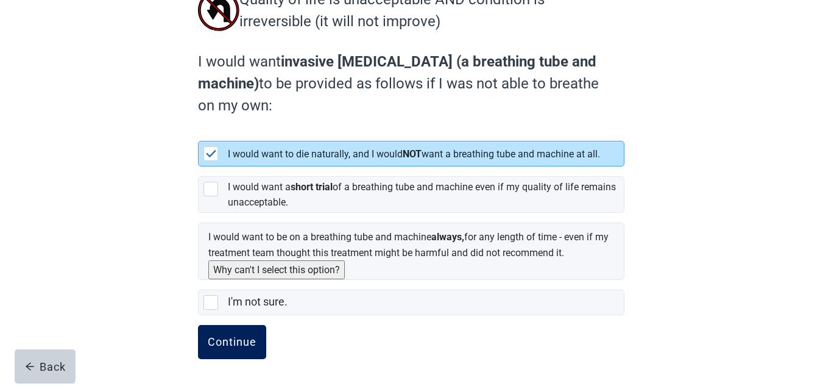
click at [224, 347] on div "Continue" at bounding box center [232, 342] width 49 height 12
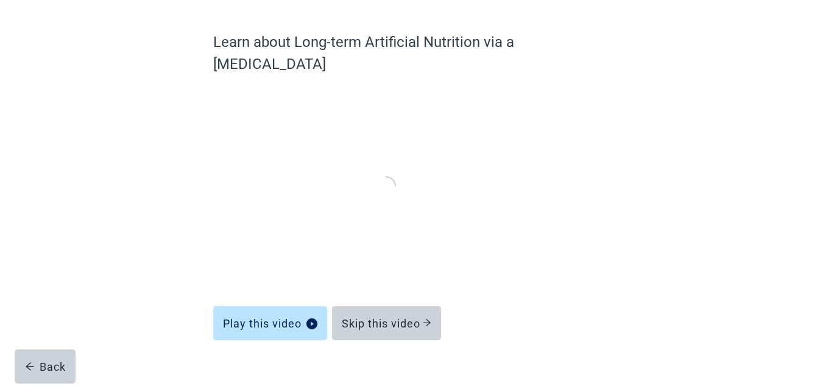
scroll to position [84, 0]
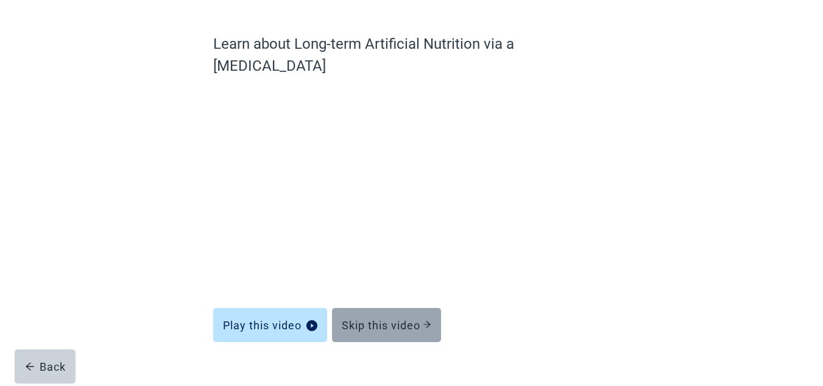
click at [417, 319] on div "Skip this video" at bounding box center [387, 325] width 90 height 12
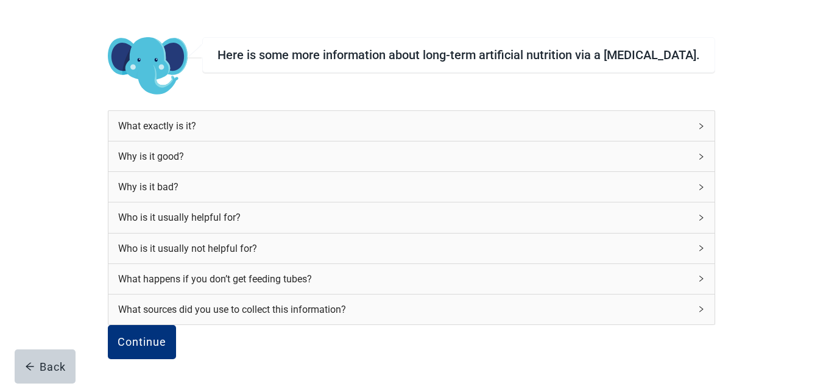
click at [417, 309] on div "What exactly is it? Why is it good? Why is it bad? Who is it usually helpful fo…" at bounding box center [411, 217] width 607 height 214
click at [166, 337] on div "Continue" at bounding box center [142, 342] width 49 height 12
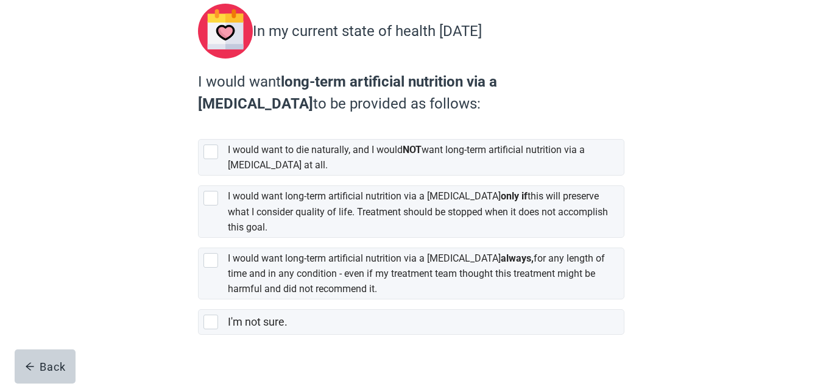
scroll to position [146, 0]
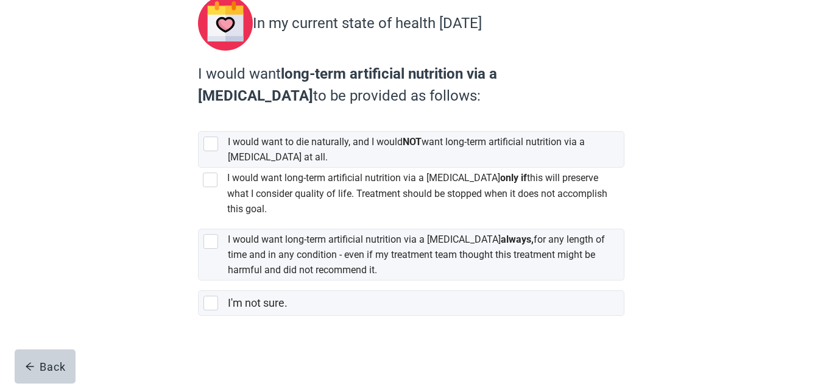
click at [208, 186] on div "[object Object], checkbox, not selected" at bounding box center [210, 179] width 15 height 15
click at [199, 168] on input "I would want long-term artificial nutrition via a [MEDICAL_DATA] only if this w…" at bounding box center [198, 167] width 1 height 1
checkbox input "true"
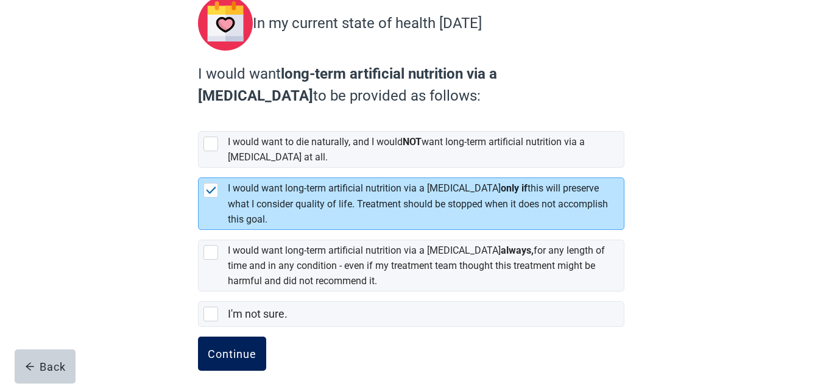
click at [227, 347] on div "Continue" at bounding box center [232, 353] width 49 height 12
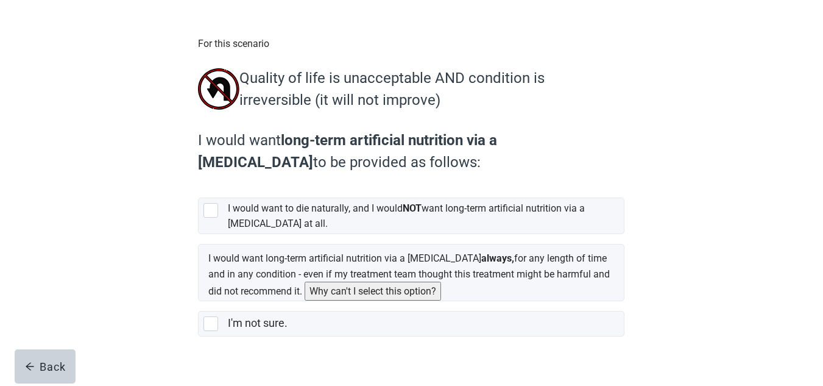
scroll to position [118, 0]
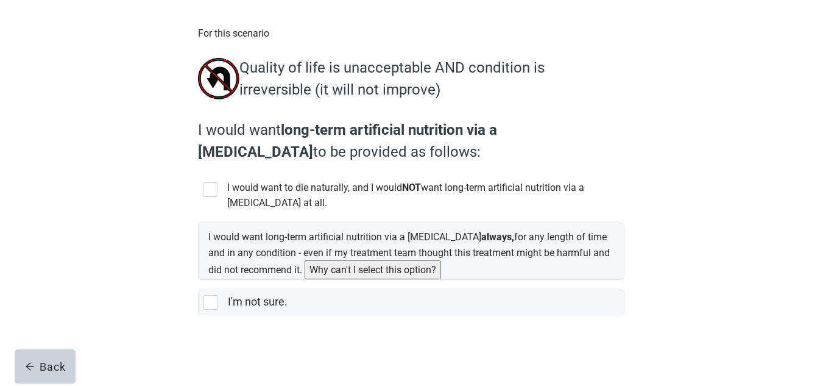
click at [210, 182] on div "[object Object], checkbox, not selected" at bounding box center [210, 189] width 15 height 15
click at [199, 177] on input "I would want to die naturally, and I would NOT want long-term artificial nutrit…" at bounding box center [198, 177] width 1 height 1
checkbox input "true"
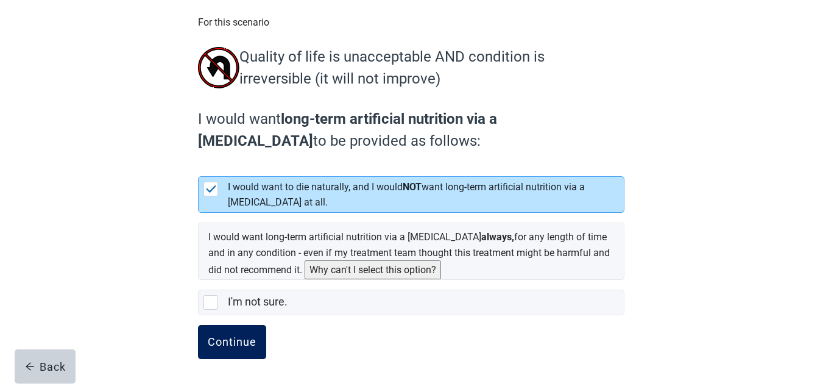
click at [227, 342] on div "Continue" at bounding box center [232, 342] width 49 height 12
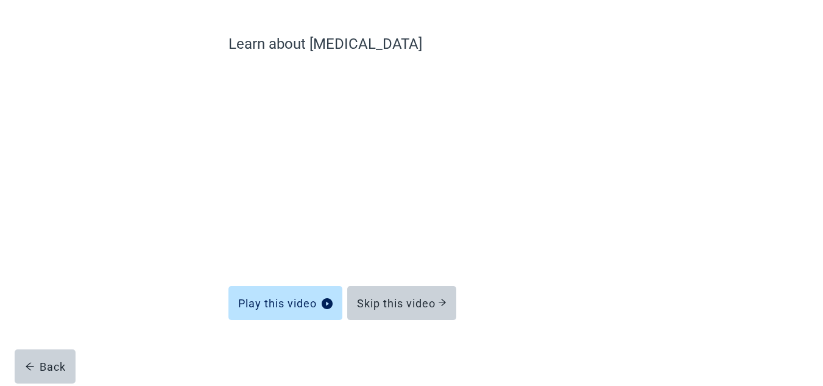
scroll to position [84, 0]
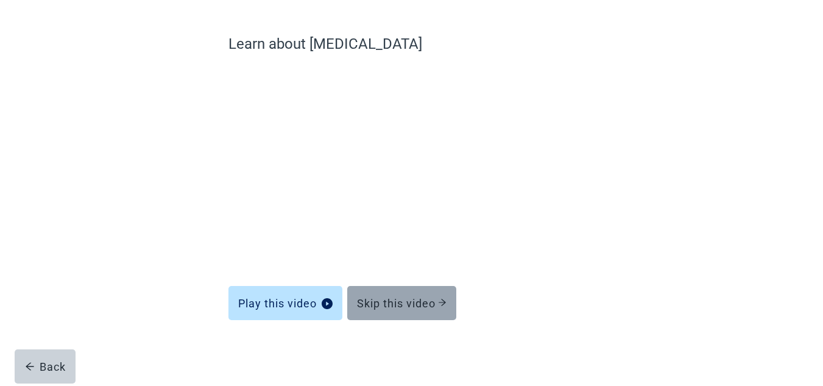
click at [402, 300] on div "Skip this video" at bounding box center [402, 303] width 90 height 12
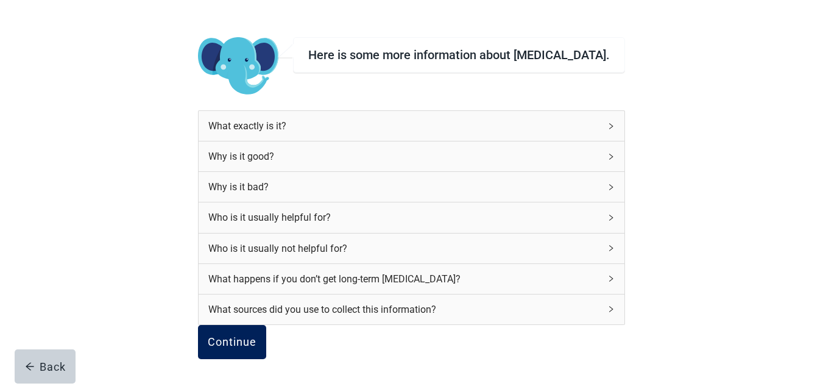
click at [250, 345] on button "Continue" at bounding box center [232, 342] width 68 height 34
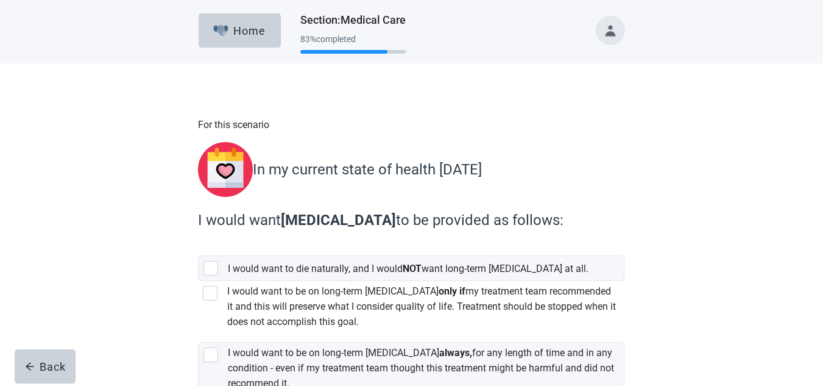
click at [216, 300] on div "[object Object], checkbox, not selected" at bounding box center [210, 293] width 15 height 15
click at [199, 281] on input "I would want to be on long-term [MEDICAL_DATA] only if my treatment team recomm…" at bounding box center [198, 281] width 1 height 1
checkbox input "true"
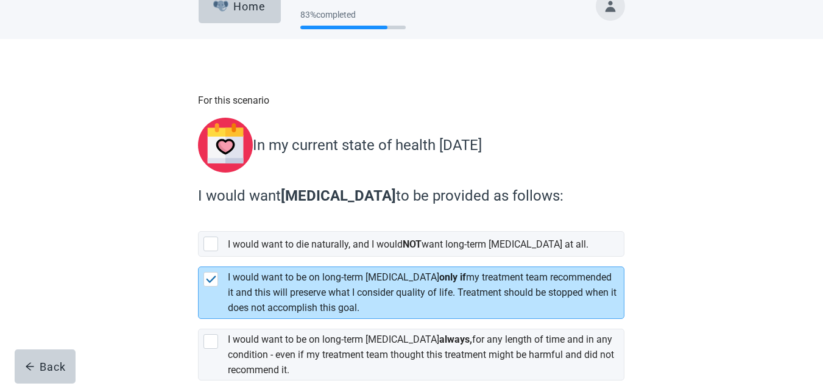
scroll to position [119, 0]
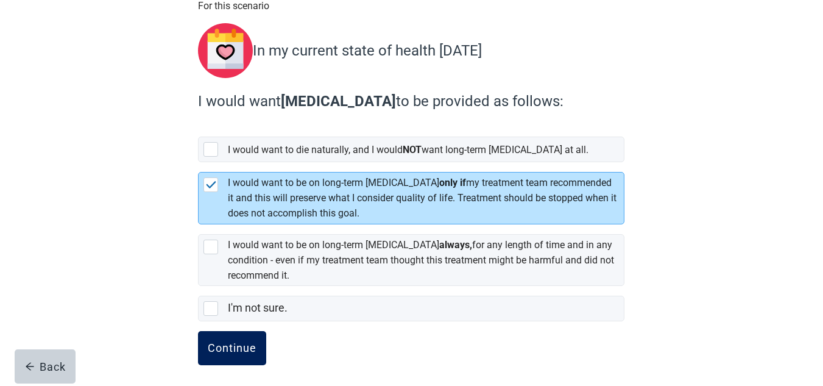
click at [226, 342] on div "Continue" at bounding box center [232, 348] width 49 height 12
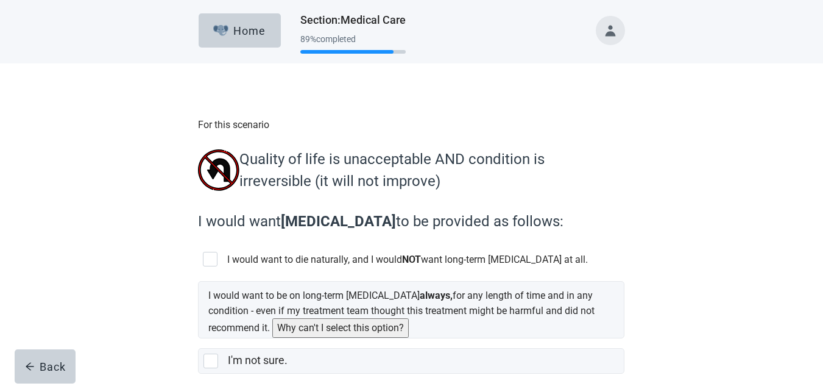
click at [213, 266] on div "[object Object], checkbox, not selected" at bounding box center [210, 259] width 15 height 15
click at [199, 247] on input "I would want to die naturally, and I would NOT want long-term [MEDICAL_DATA] at…" at bounding box center [198, 247] width 1 height 1
checkbox input "true"
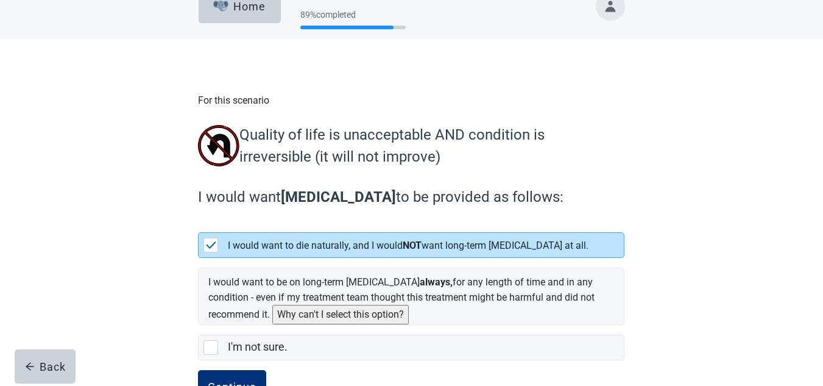
scroll to position [69, 0]
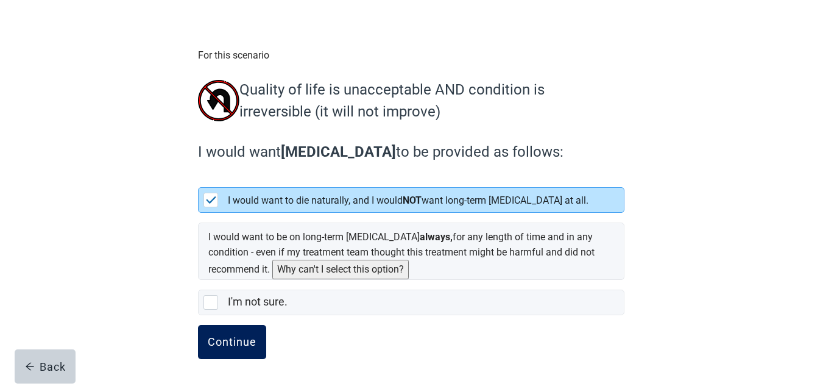
click at [224, 342] on div "Continue" at bounding box center [232, 342] width 49 height 12
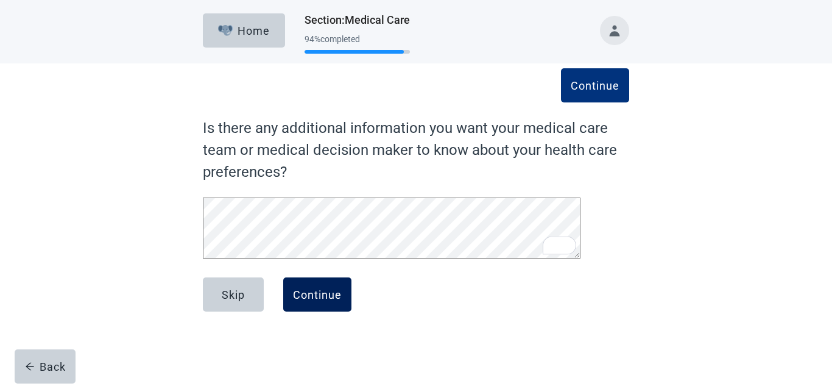
click at [322, 299] on div "Continue" at bounding box center [317, 294] width 49 height 12
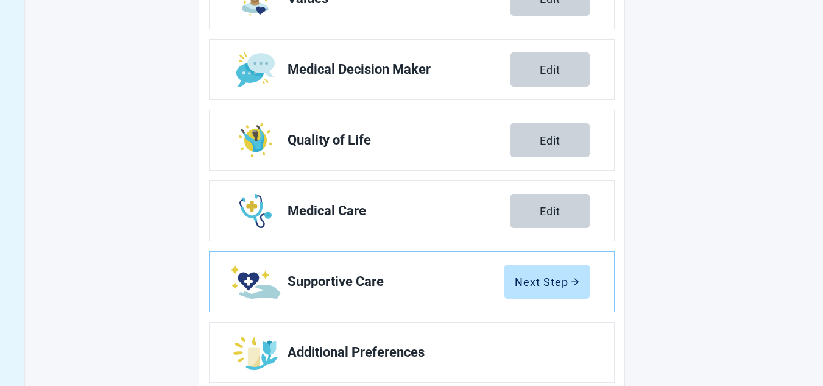
scroll to position [262, 0]
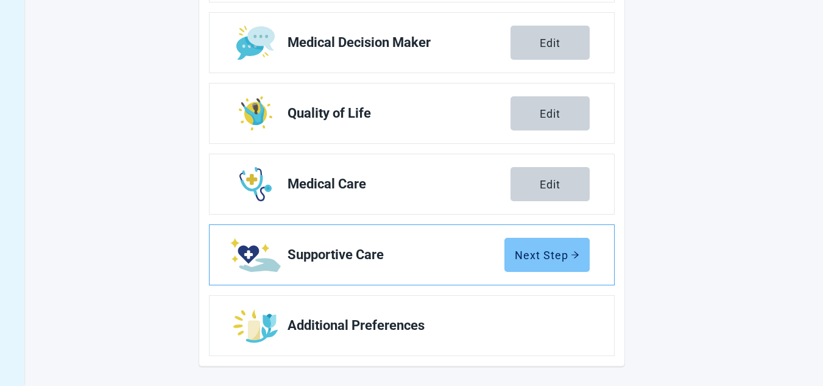
click at [563, 255] on div "Next Step" at bounding box center [547, 254] width 65 height 12
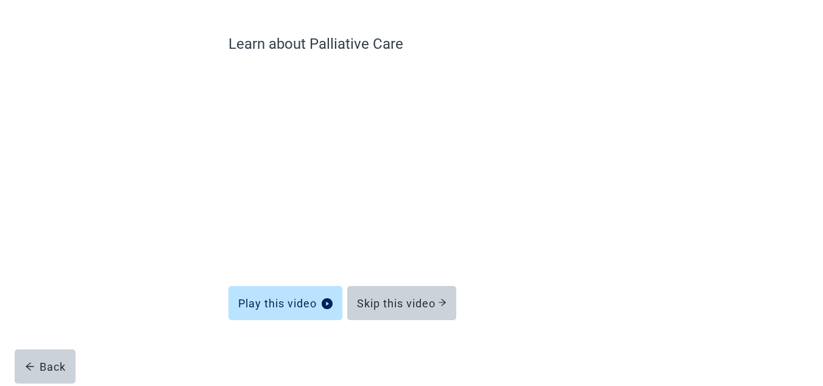
scroll to position [84, 0]
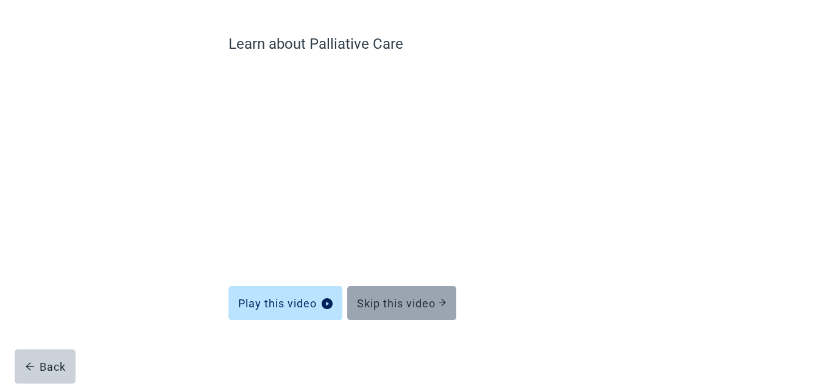
click at [429, 300] on div "Skip this video" at bounding box center [402, 303] width 90 height 12
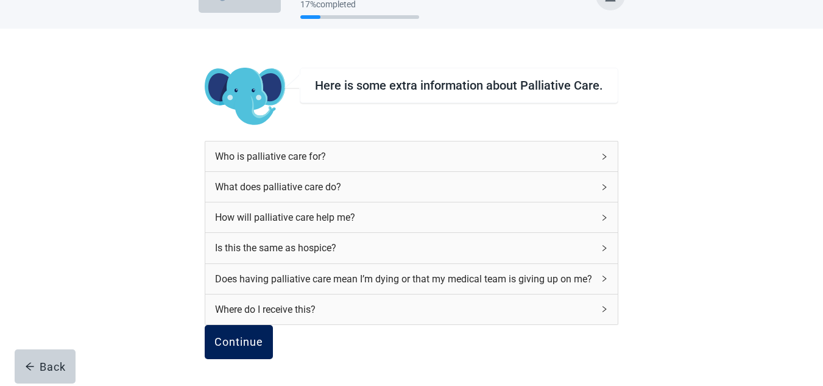
click at [268, 334] on button "Continue" at bounding box center [239, 342] width 68 height 34
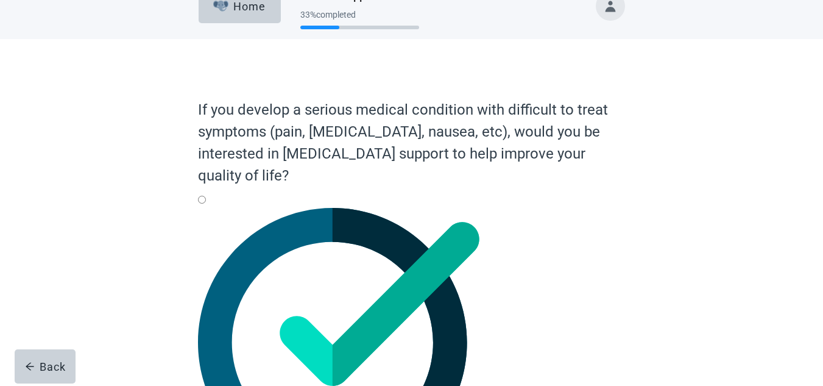
scroll to position [100, 0]
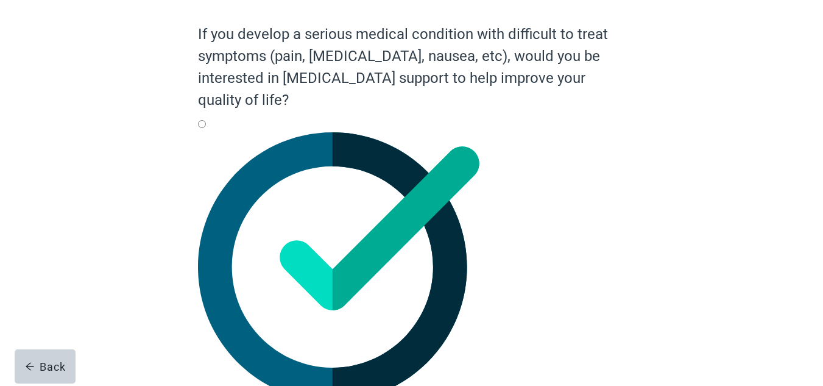
click at [206, 128] on input "Yes" at bounding box center [202, 124] width 8 height 8
radio input "true"
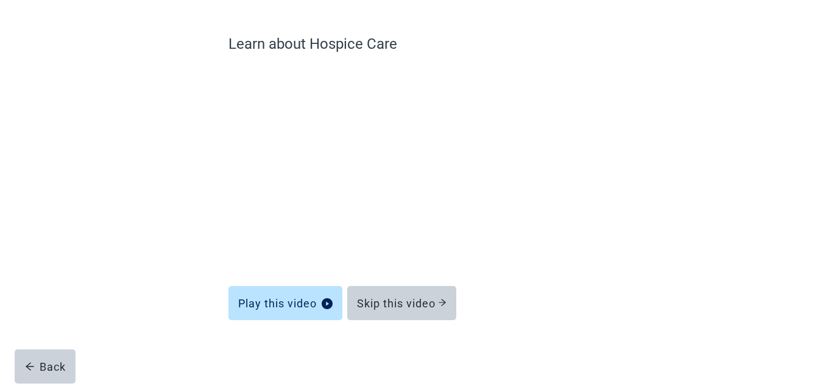
scroll to position [84, 0]
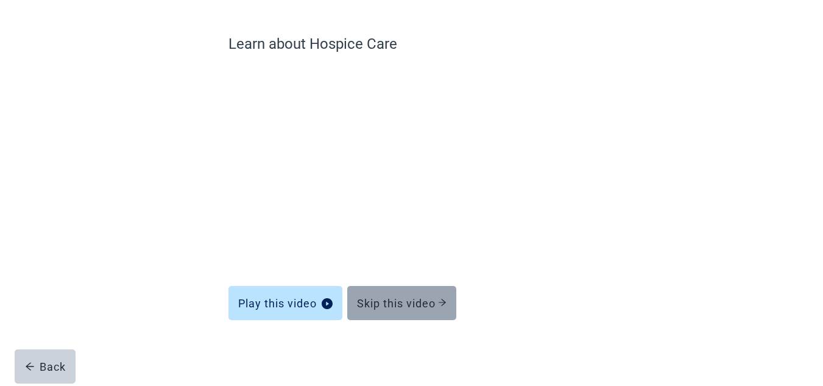
click at [423, 305] on div "Skip this video" at bounding box center [402, 303] width 90 height 12
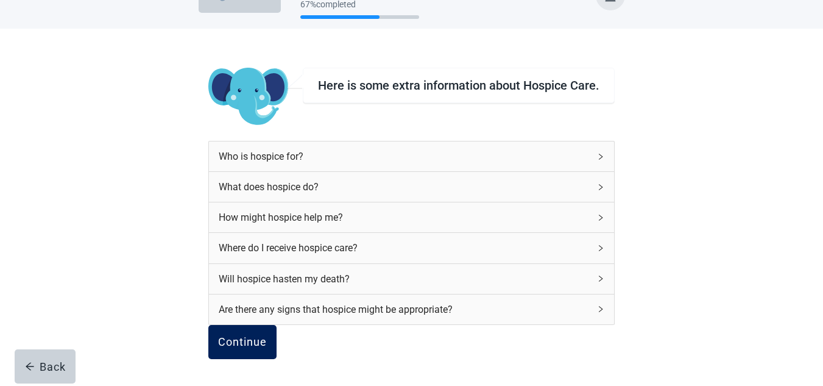
click at [260, 336] on div "Continue" at bounding box center [242, 342] width 49 height 12
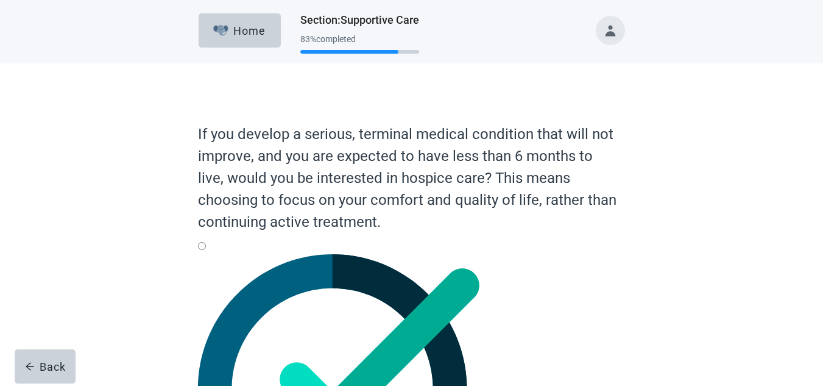
click at [206, 250] on input "Yes" at bounding box center [202, 246] width 8 height 8
radio input "true"
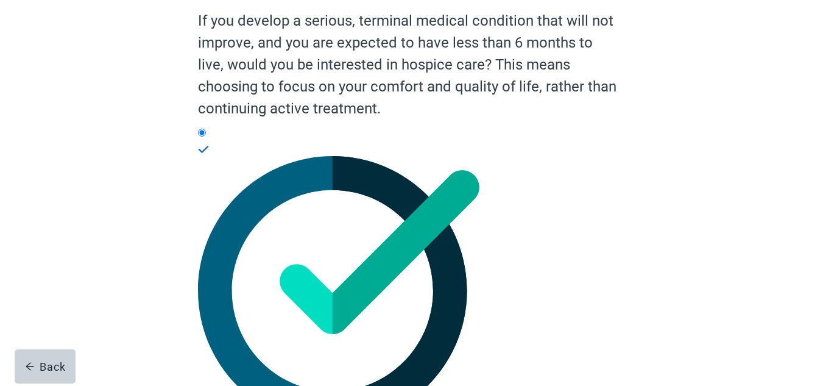
scroll to position [122, 0]
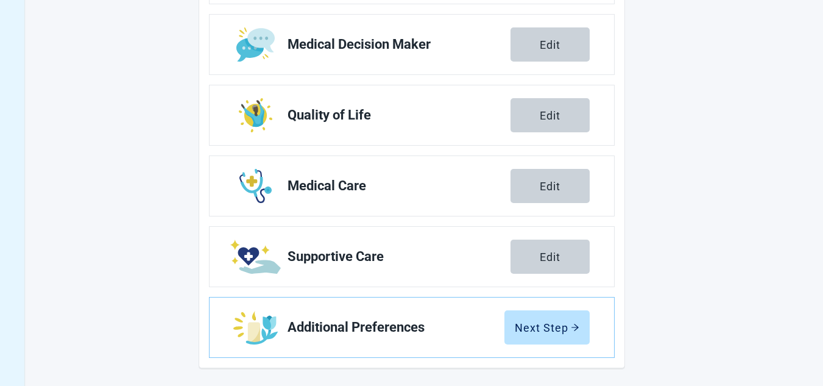
scroll to position [262, 0]
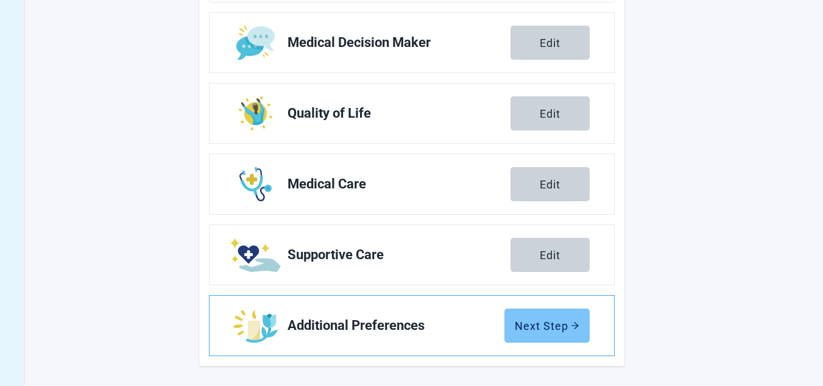
click at [573, 327] on icon "arrow-right" at bounding box center [575, 325] width 9 height 9
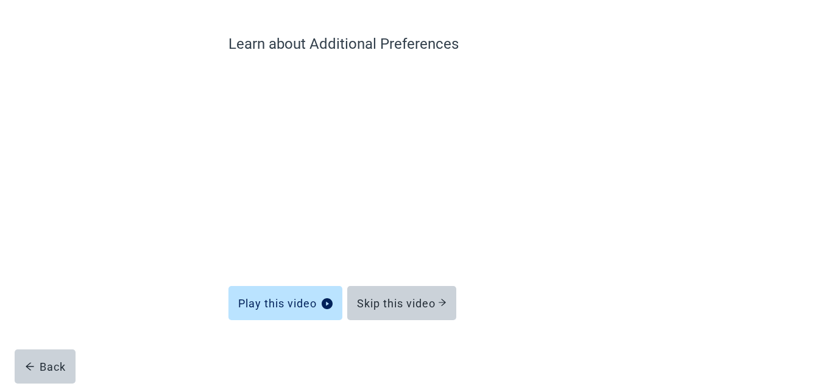
scroll to position [84, 0]
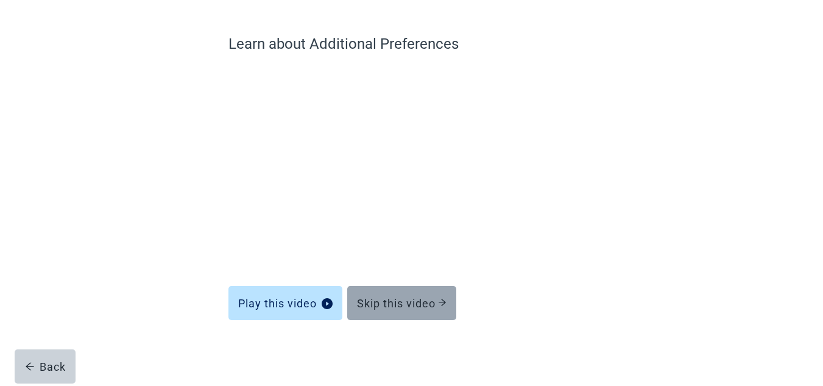
click at [415, 315] on button "Skip this video" at bounding box center [401, 303] width 109 height 34
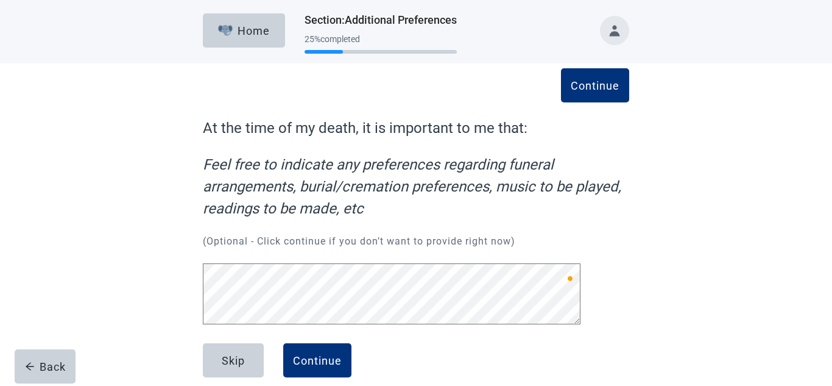
click at [415, 343] on div "Skip Continue" at bounding box center [416, 373] width 426 height 61
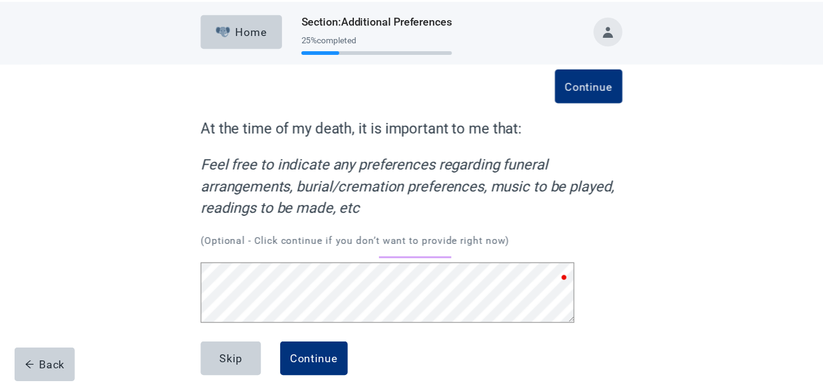
scroll to position [25, 0]
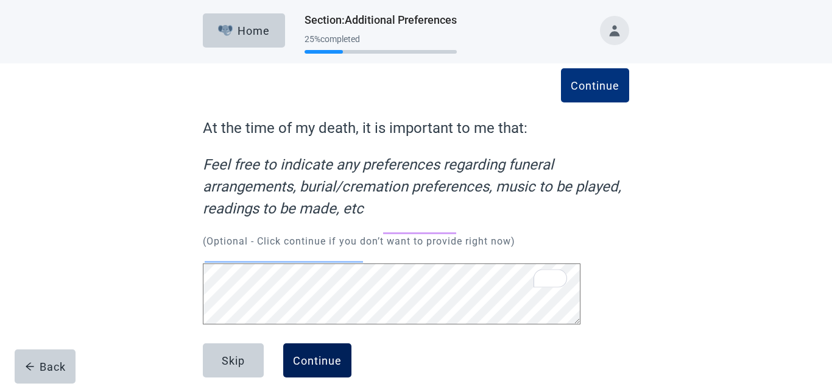
click at [325, 354] on div "Continue" at bounding box center [317, 360] width 49 height 12
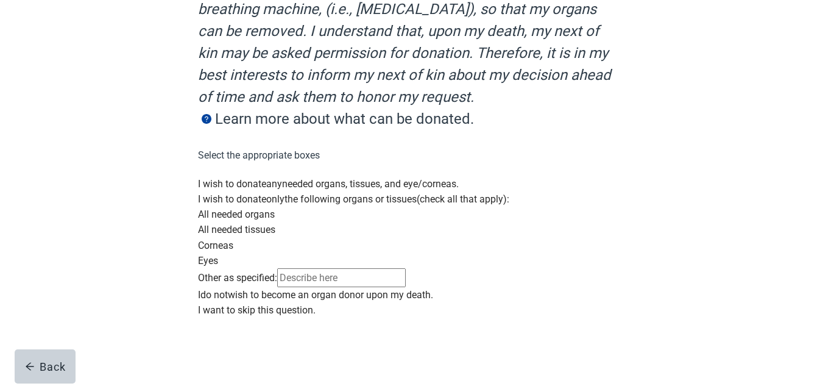
scroll to position [244, 0]
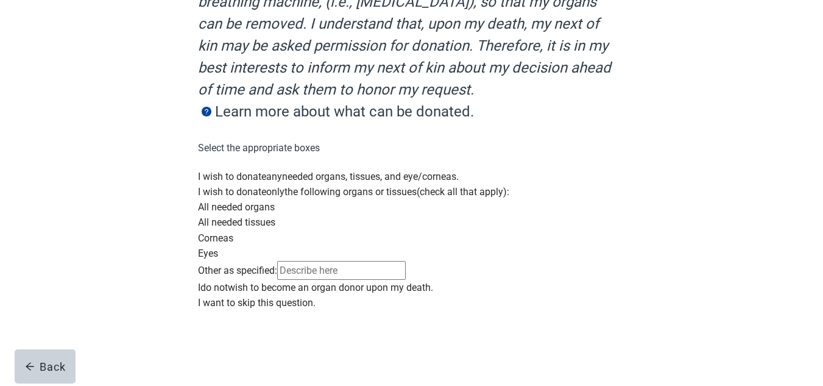
click at [214, 169] on div "Main content" at bounding box center [411, 169] width 426 height 0
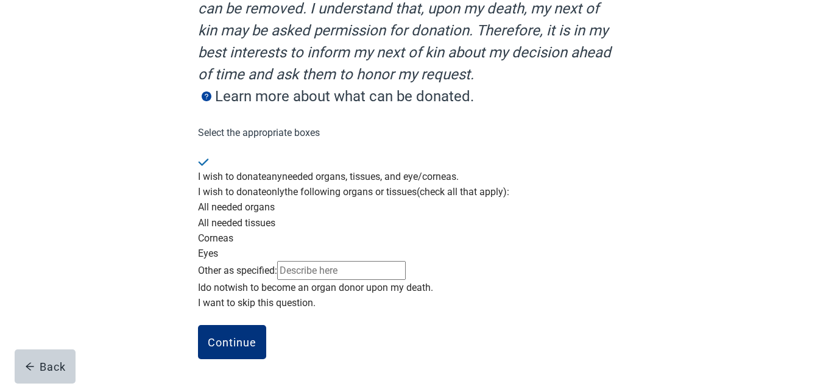
scroll to position [365, 0]
click at [218, 347] on div "Continue" at bounding box center [232, 342] width 49 height 12
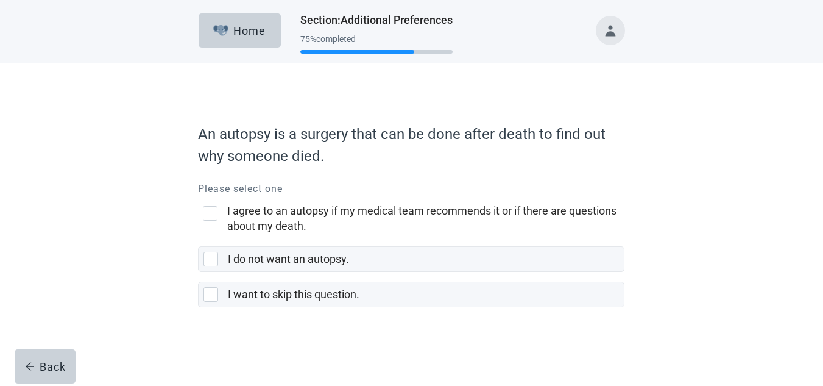
click at [210, 219] on div "I agree to an autopsy if my medical team recommends it or if there are question…" at bounding box center [210, 213] width 15 height 15
click at [199, 202] on input "I agree to an autopsy if my medical team recommends it or if there are question…" at bounding box center [198, 201] width 1 height 1
checkbox input "true"
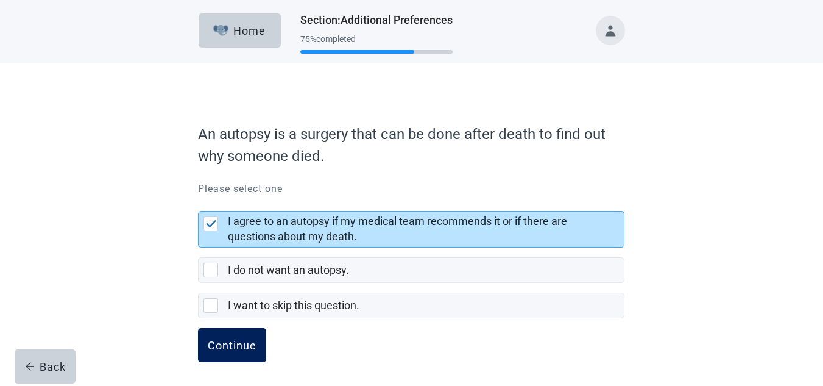
click at [222, 349] on div "Continue" at bounding box center [232, 345] width 49 height 12
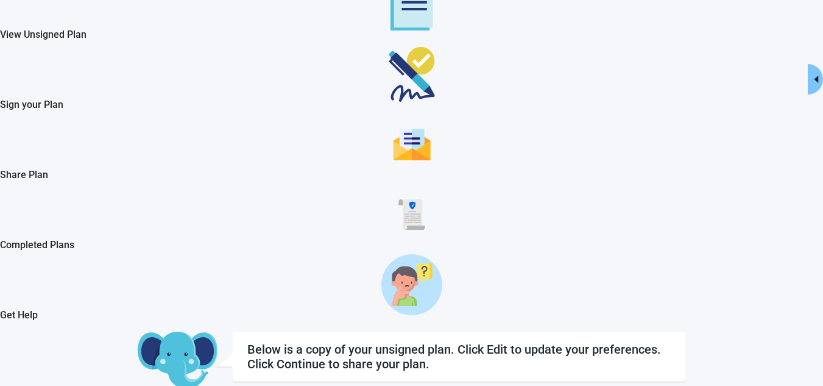
scroll to position [149, 0]
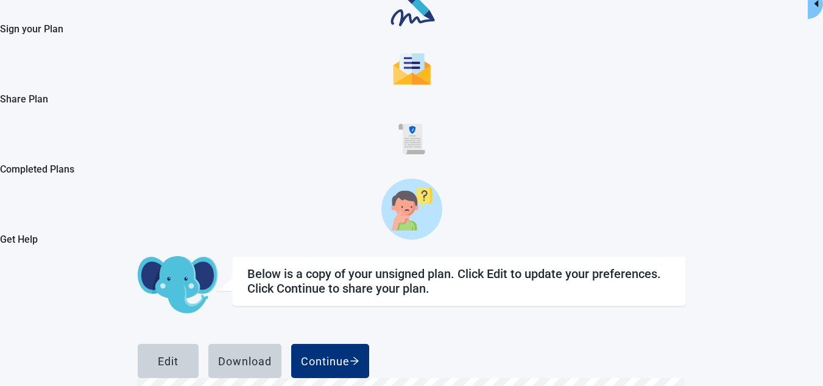
click at [323, 369] on div "View Unsigned Plan Sign your Plan Share Plan Completed Plans Get Help Below is …" at bounding box center [411, 300] width 823 height 809
click at [359, 354] on div "Continue" at bounding box center [330, 360] width 58 height 12
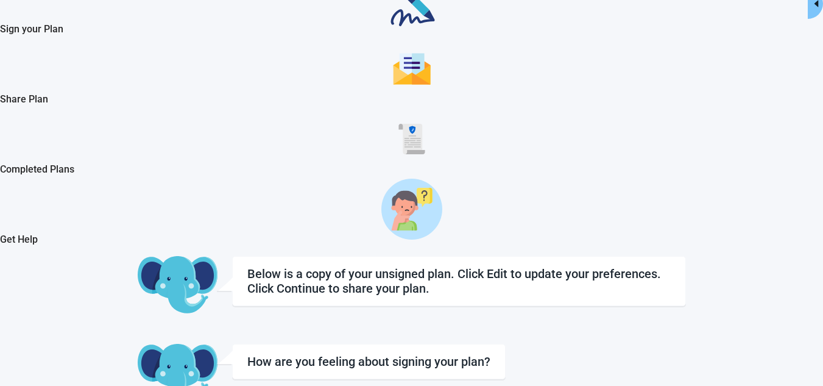
checkbox input "true"
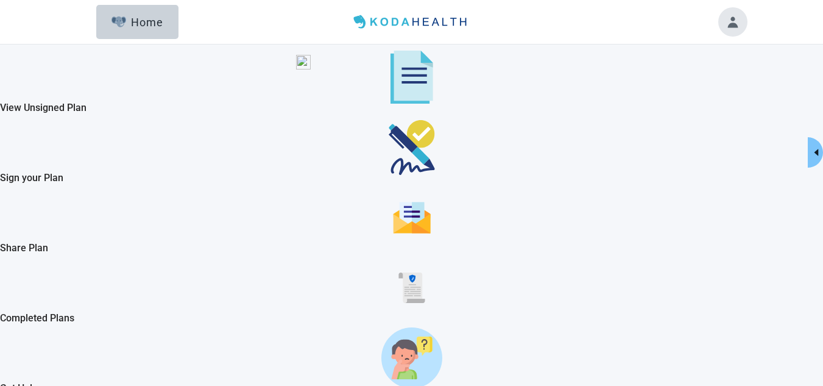
click at [389, 175] on img "Sign your Plan" at bounding box center [412, 147] width 46 height 55
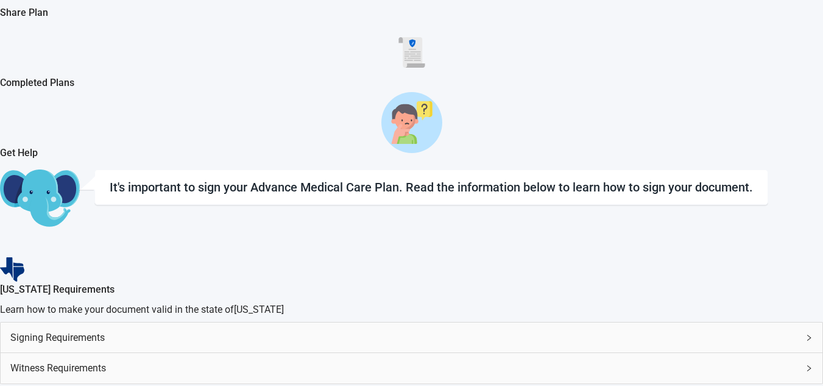
scroll to position [300, 0]
